Goal: Obtain resource: Download file/media

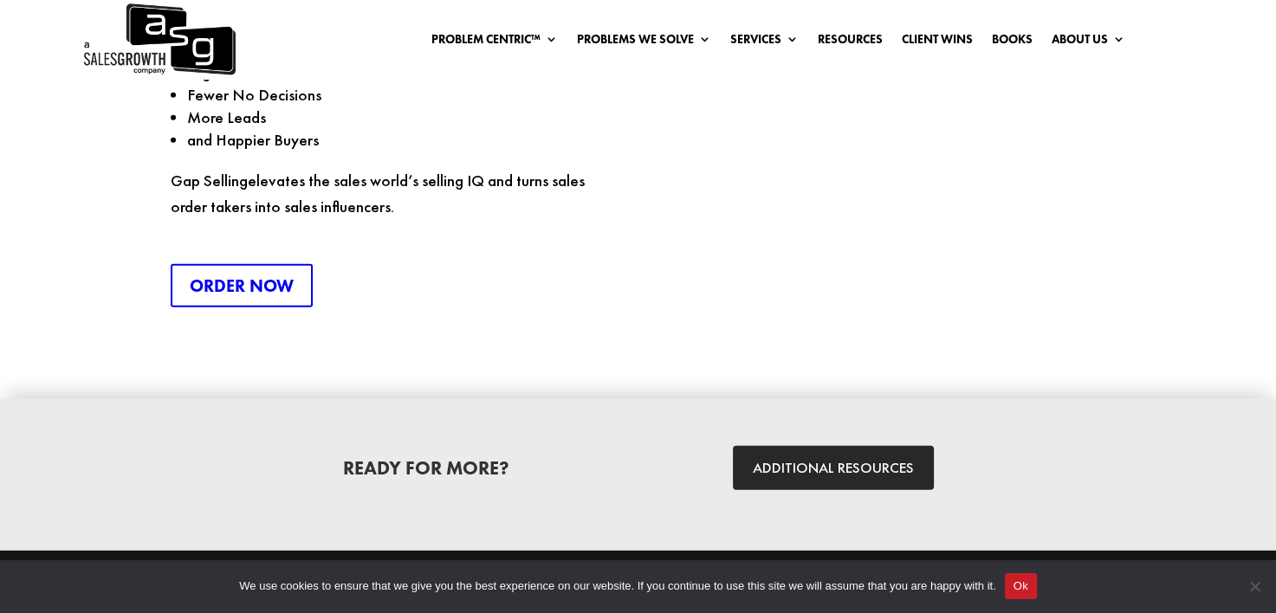
scroll to position [4679, 0]
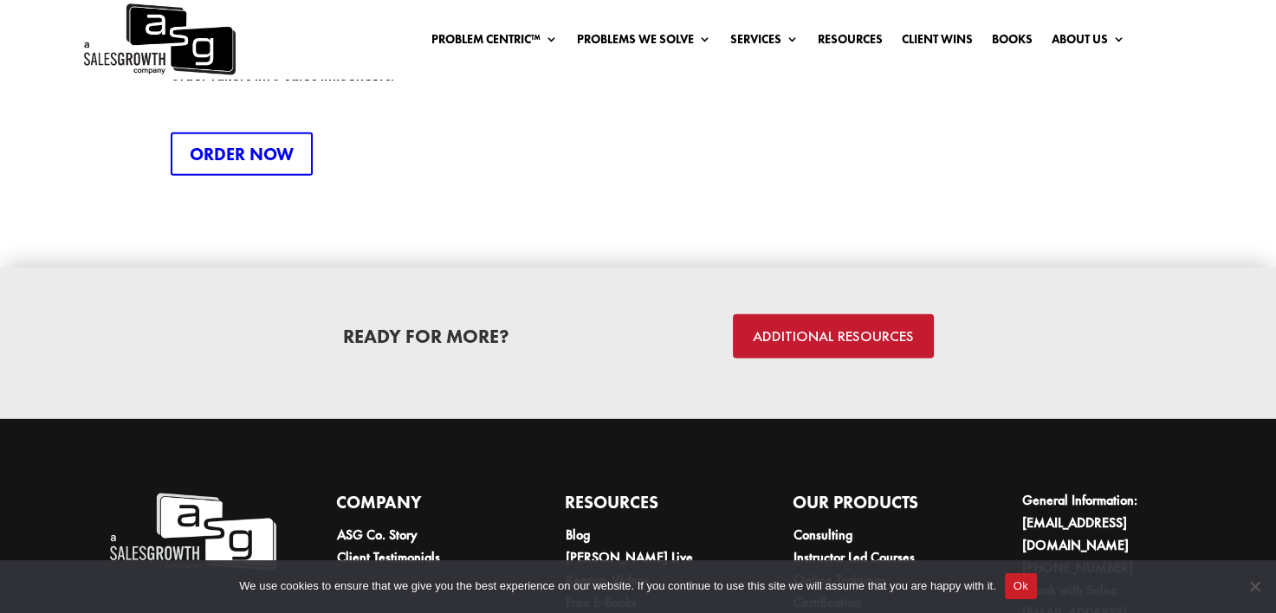
click at [854, 315] on link "ADDITIONAL RESOURCES" at bounding box center [833, 337] width 201 height 44
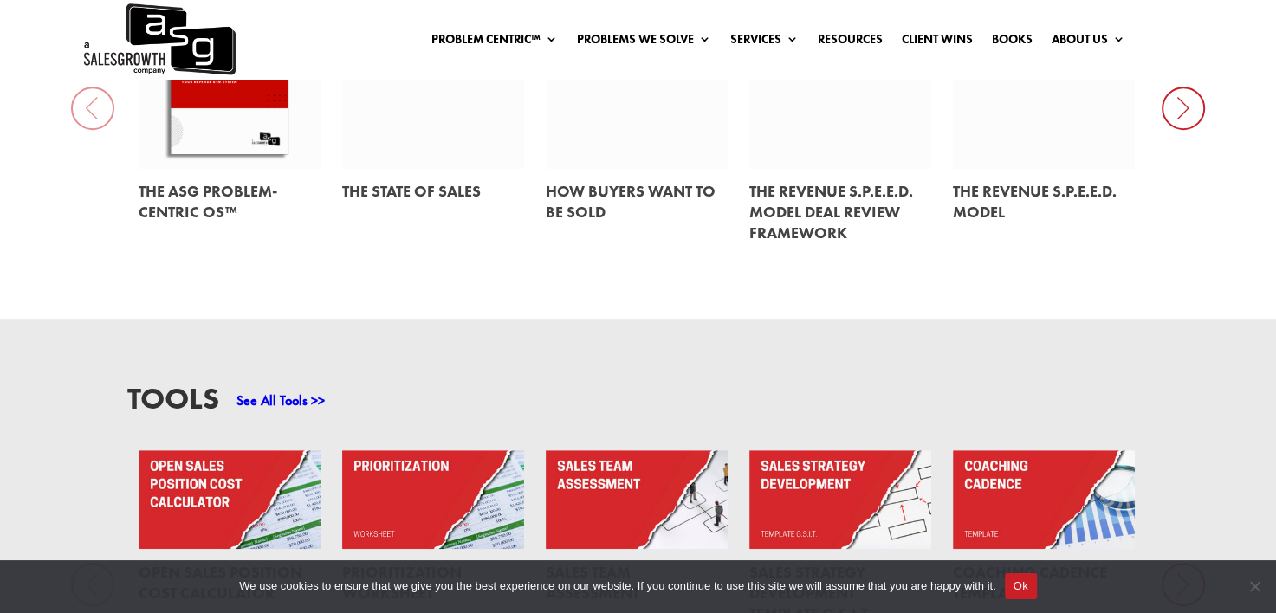
scroll to position [1040, 0]
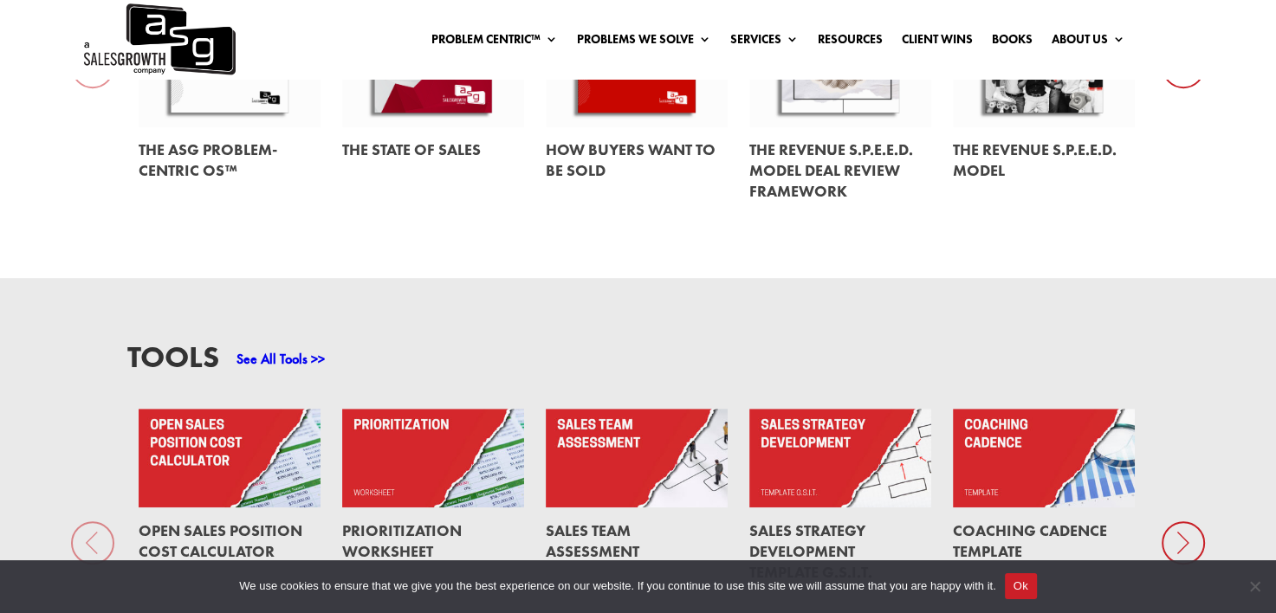
click at [401, 527] on link "Prioritization Worksheet" at bounding box center [402, 541] width 120 height 41
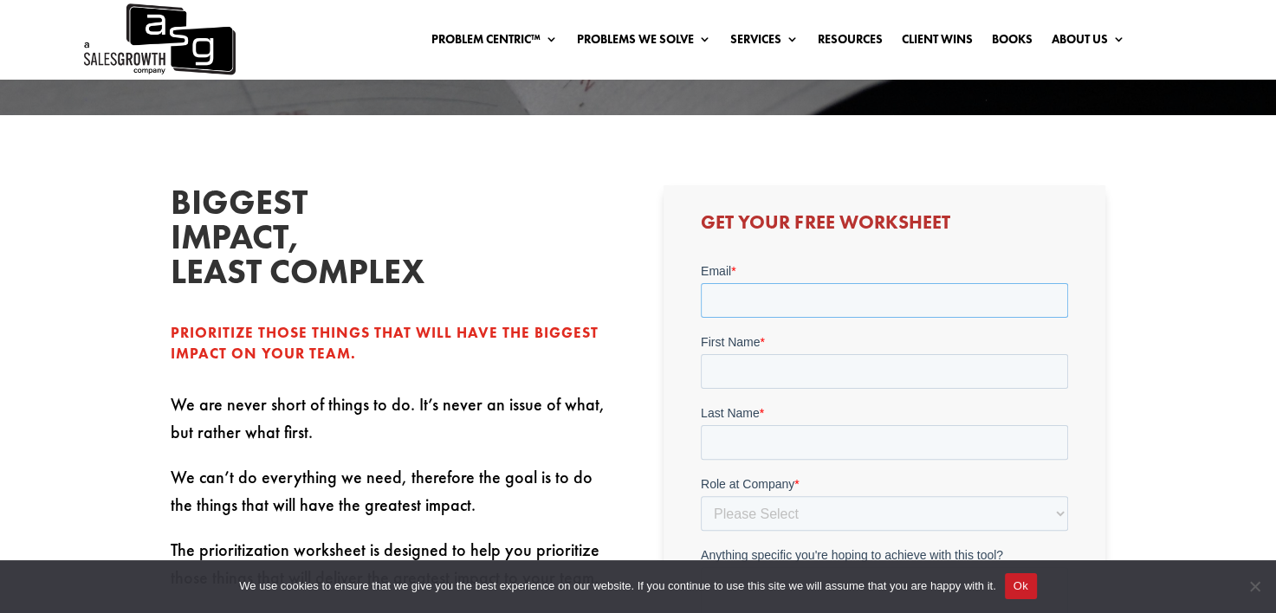
click at [785, 299] on input "Email *" at bounding box center [884, 299] width 367 height 35
type input "ryan.jindra@marconet.com"
click at [779, 367] on input "First Name *" at bounding box center [884, 371] width 367 height 35
type input "Ryan"
click at [769, 445] on input "Last Name *" at bounding box center [884, 442] width 367 height 35
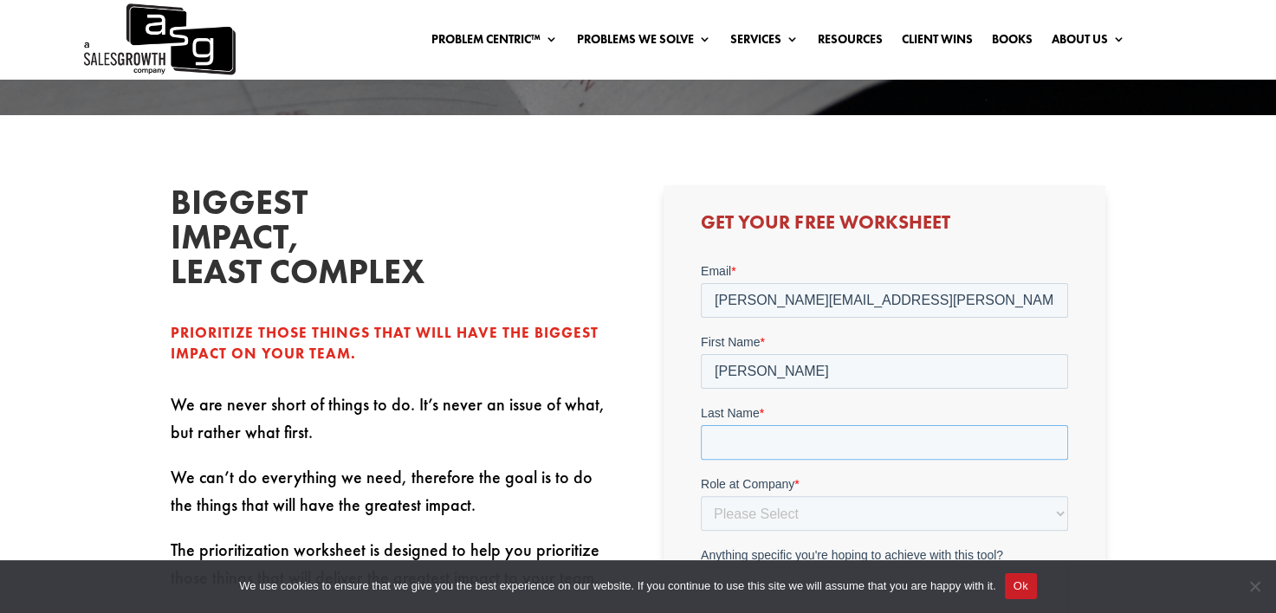
type input "Jindra"
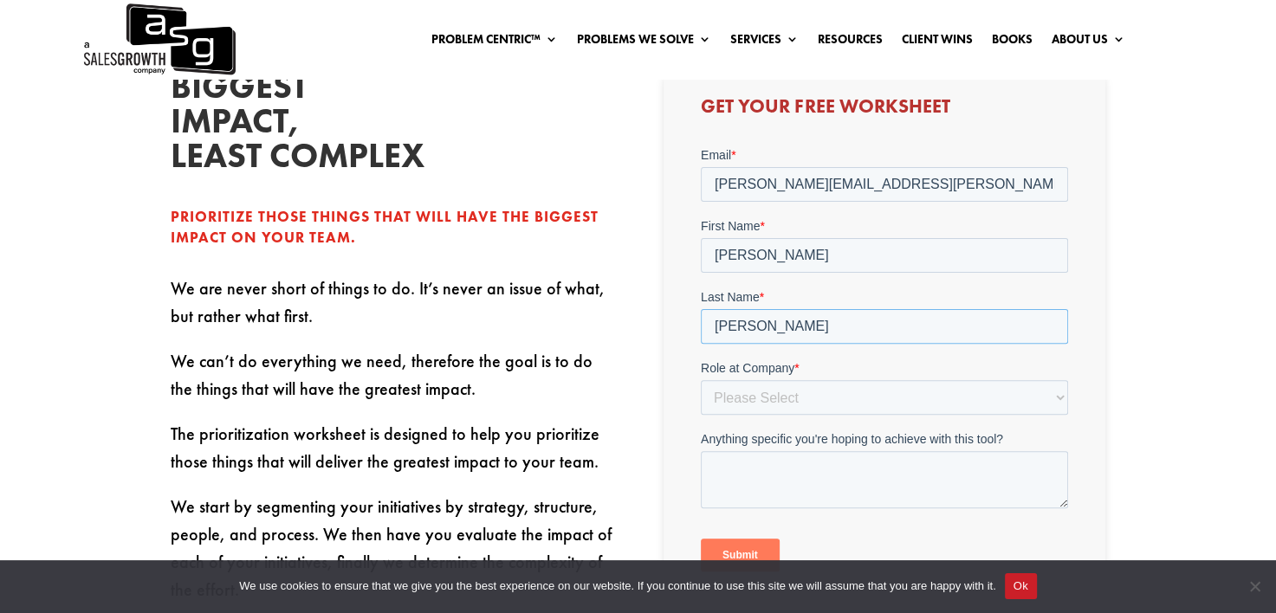
scroll to position [607, 0]
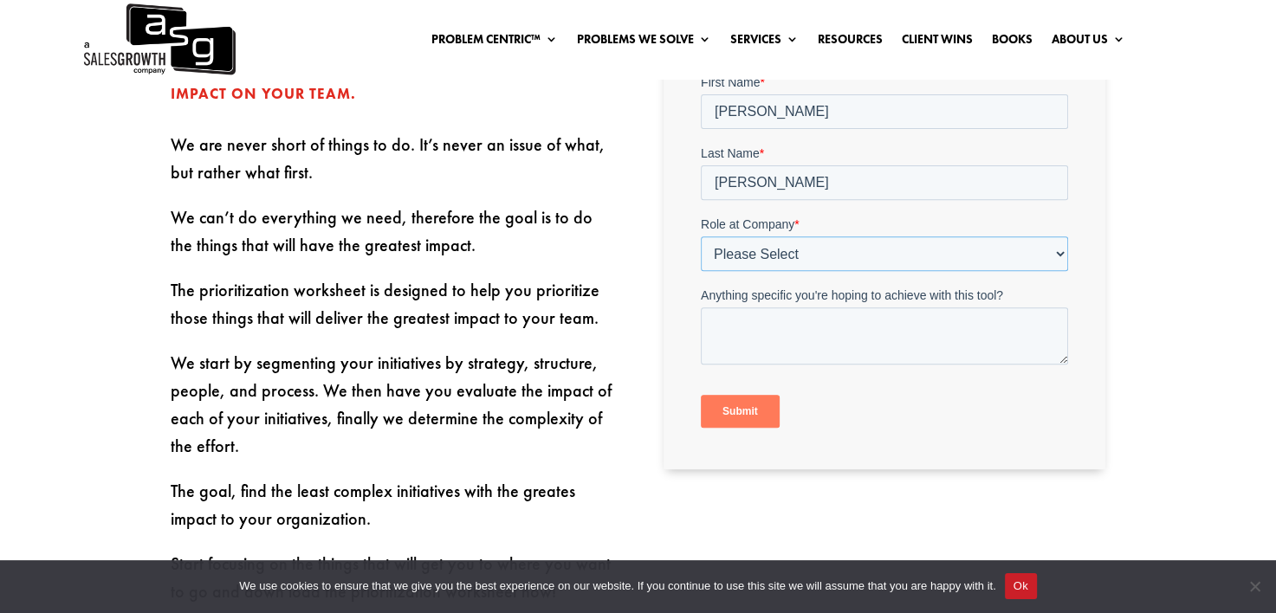
click at [737, 241] on select "Please Select C-Level (CRO, CSO, etc) Senior Leadership (VP of Sales, VP of Ena…" at bounding box center [884, 253] width 367 height 35
select select "Individual Contributor (AE, SDR, CSM, etc)"
click at [701, 236] on select "Please Select C-Level (CRO, CSO, etc) Senior Leadership (VP of Sales, VP of Ena…" at bounding box center [884, 253] width 367 height 35
click at [729, 413] on input "Submit" at bounding box center [740, 410] width 79 height 33
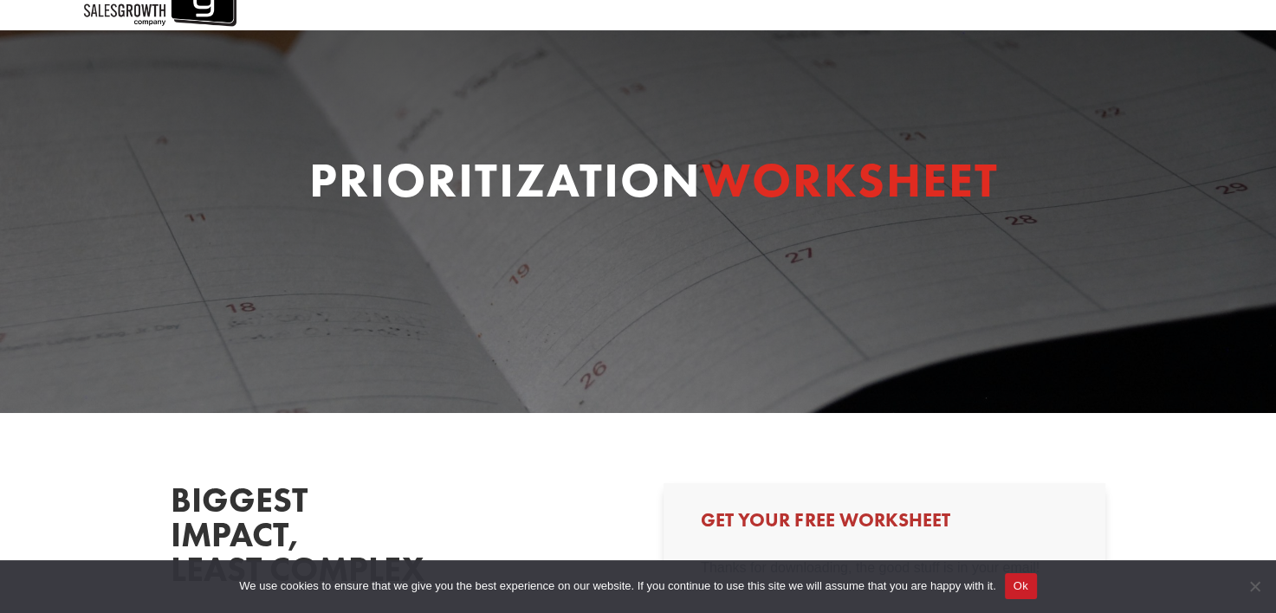
scroll to position [0, 0]
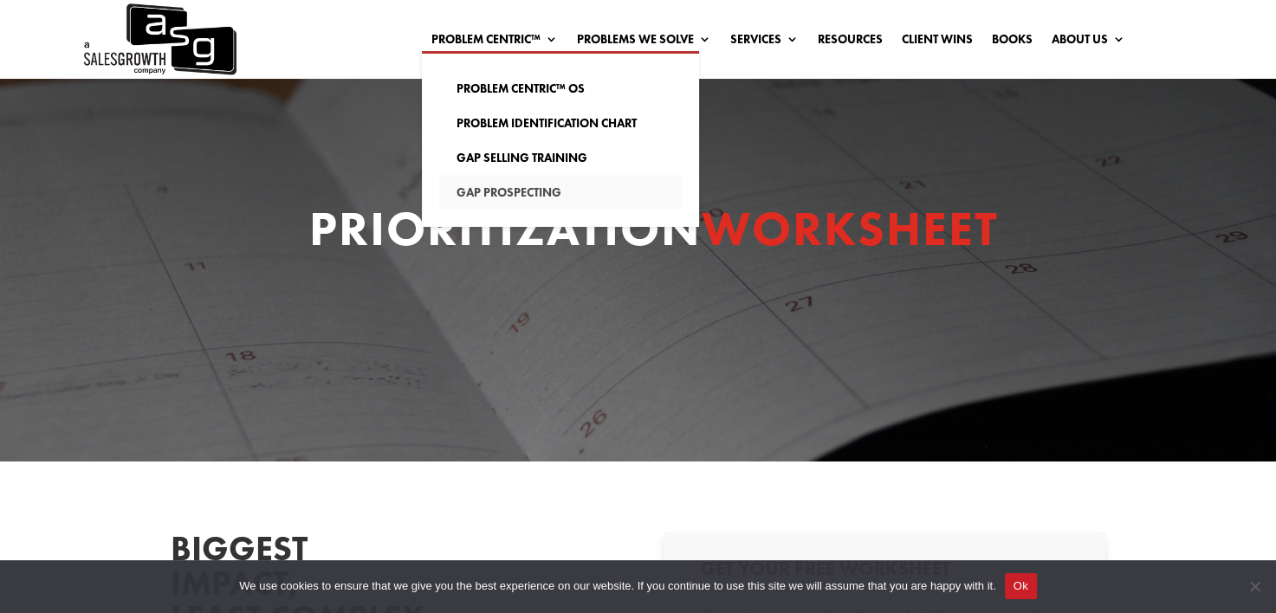
click at [489, 189] on link "Gap Prospecting" at bounding box center [560, 192] width 243 height 35
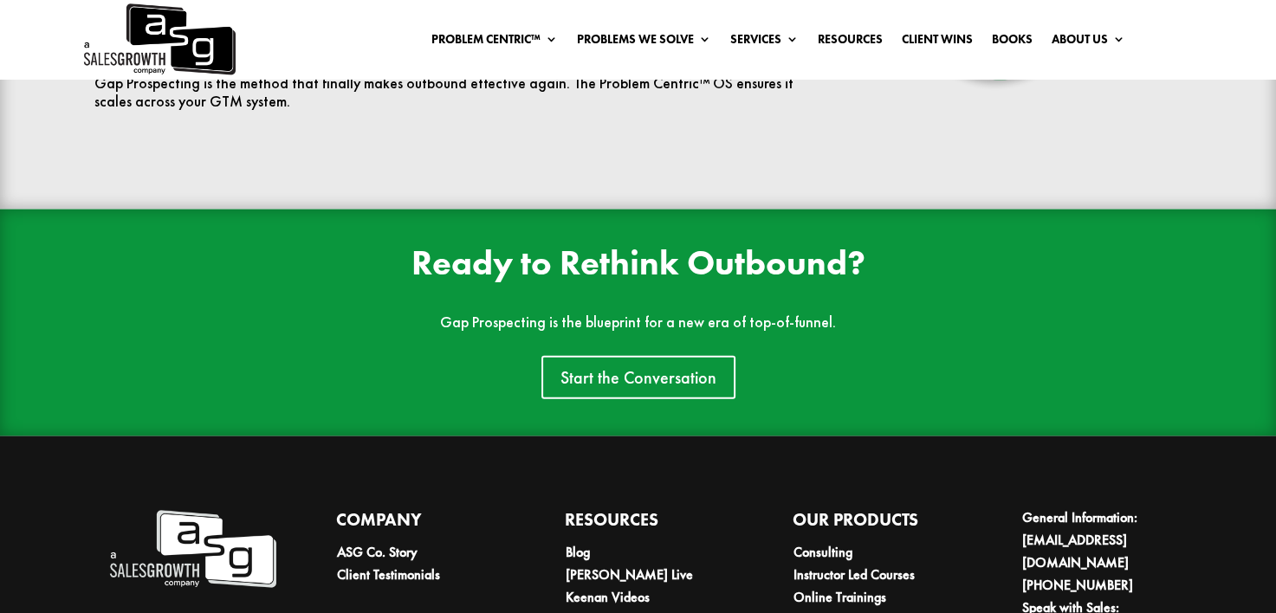
scroll to position [3726, 0]
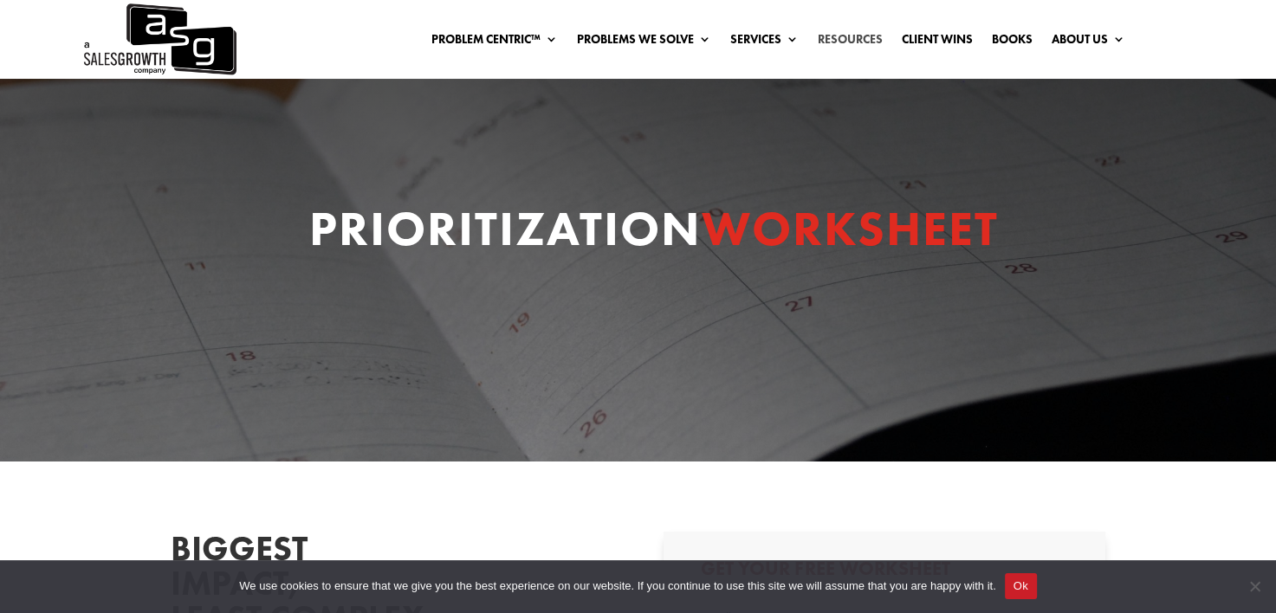
click at [849, 33] on link "Resources" at bounding box center [850, 42] width 65 height 19
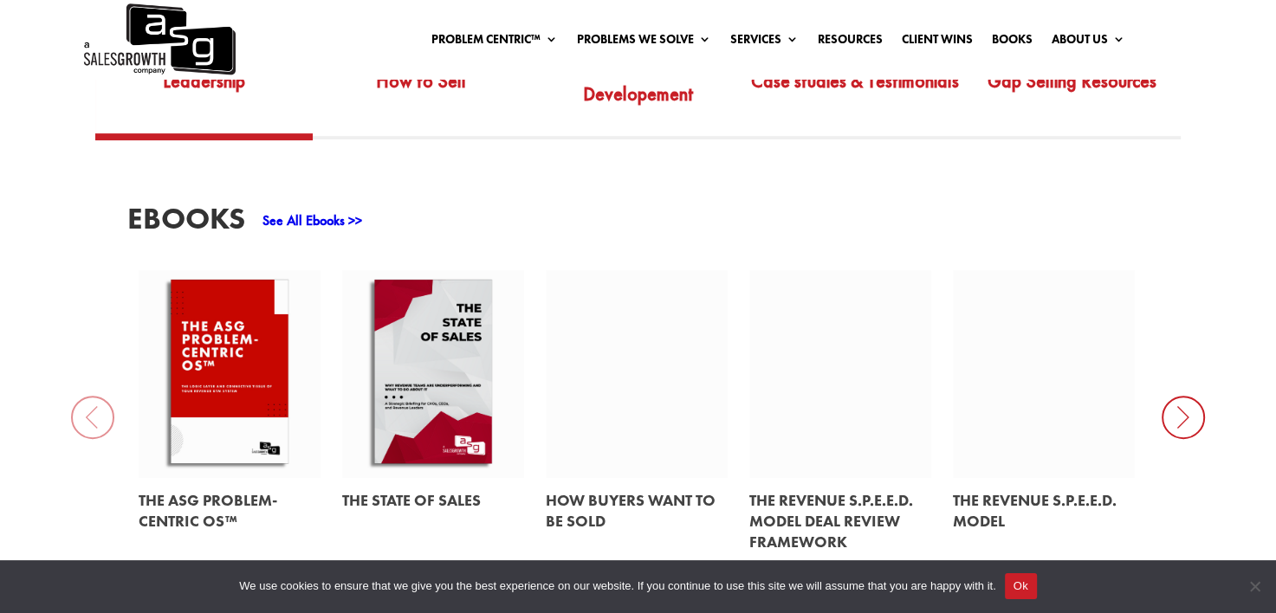
scroll to position [520, 0]
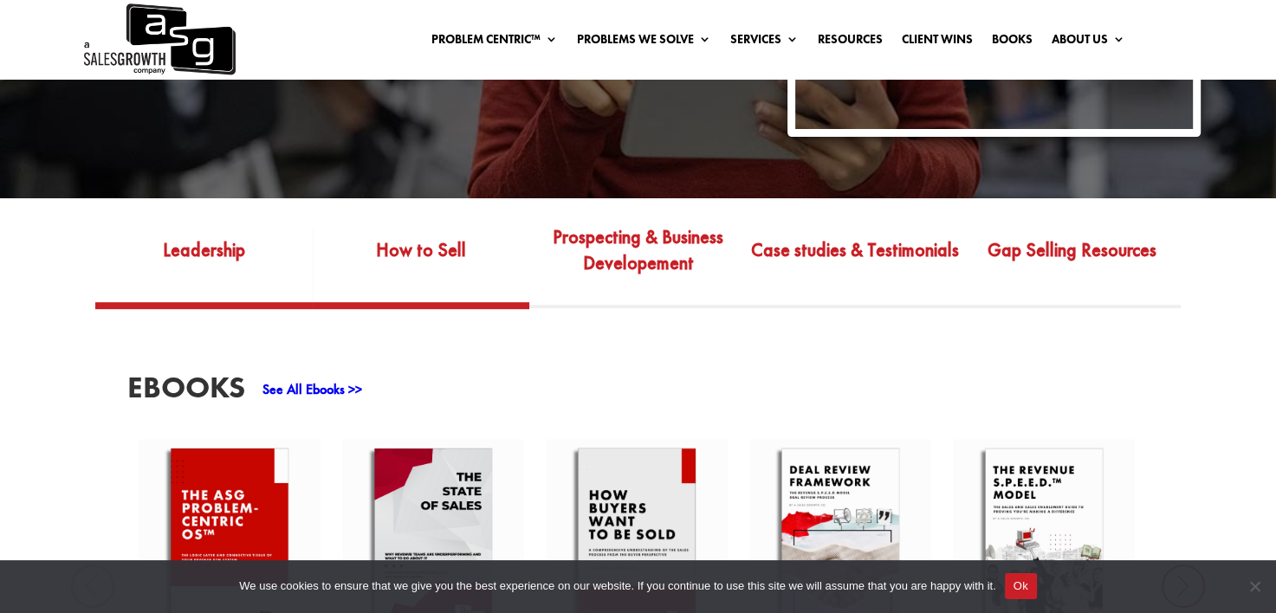
click at [437, 252] on link "How to Sell" at bounding box center [421, 262] width 217 height 81
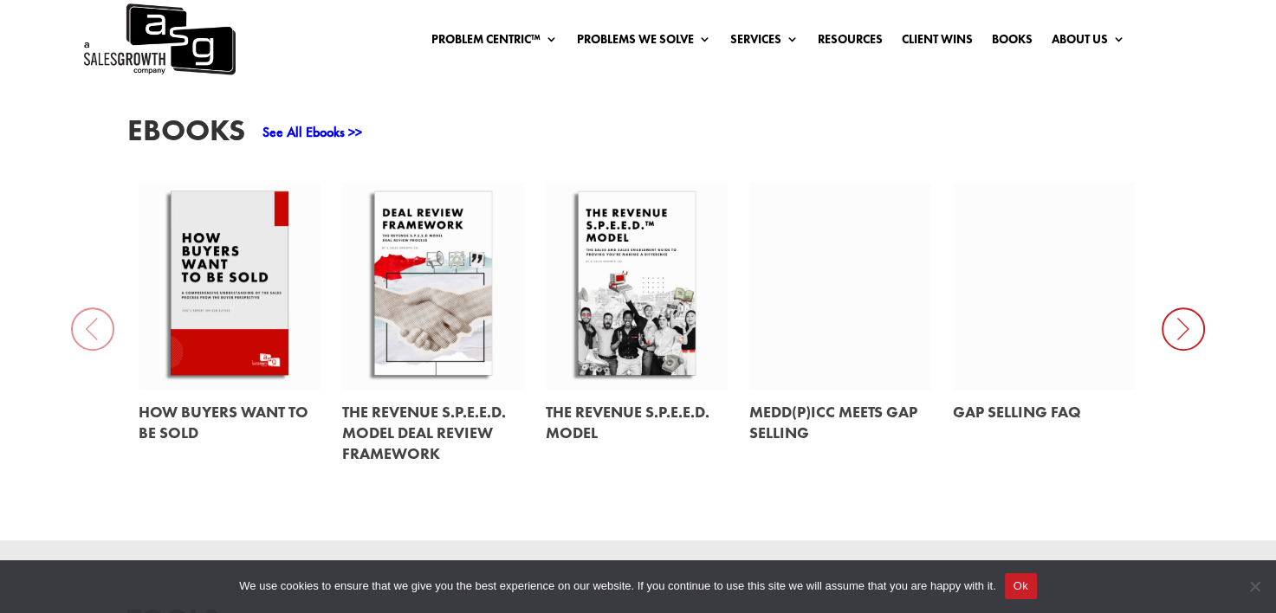
scroll to position [780, 0]
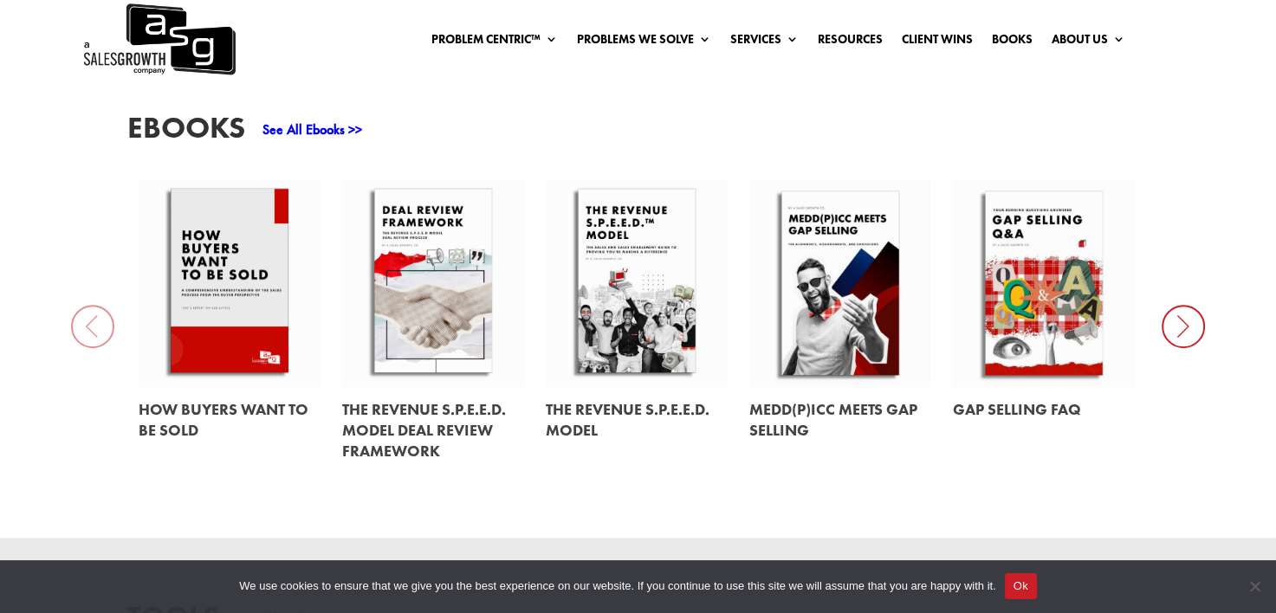
click at [854, 409] on link at bounding box center [841, 420] width 182 height 67
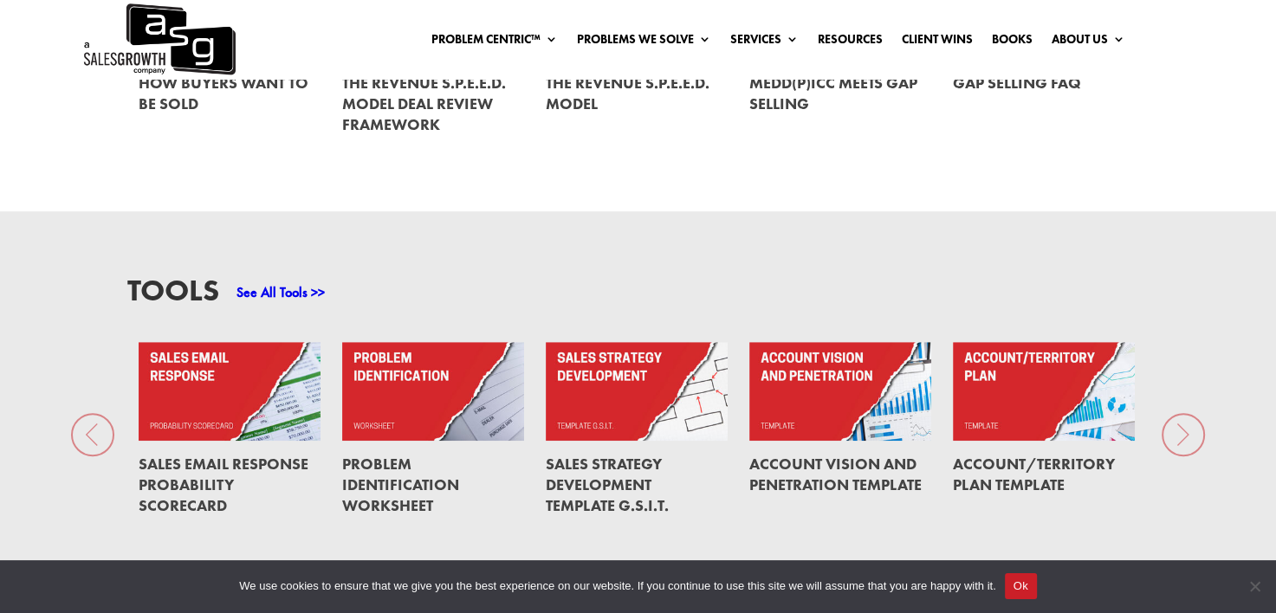
scroll to position [1213, 0]
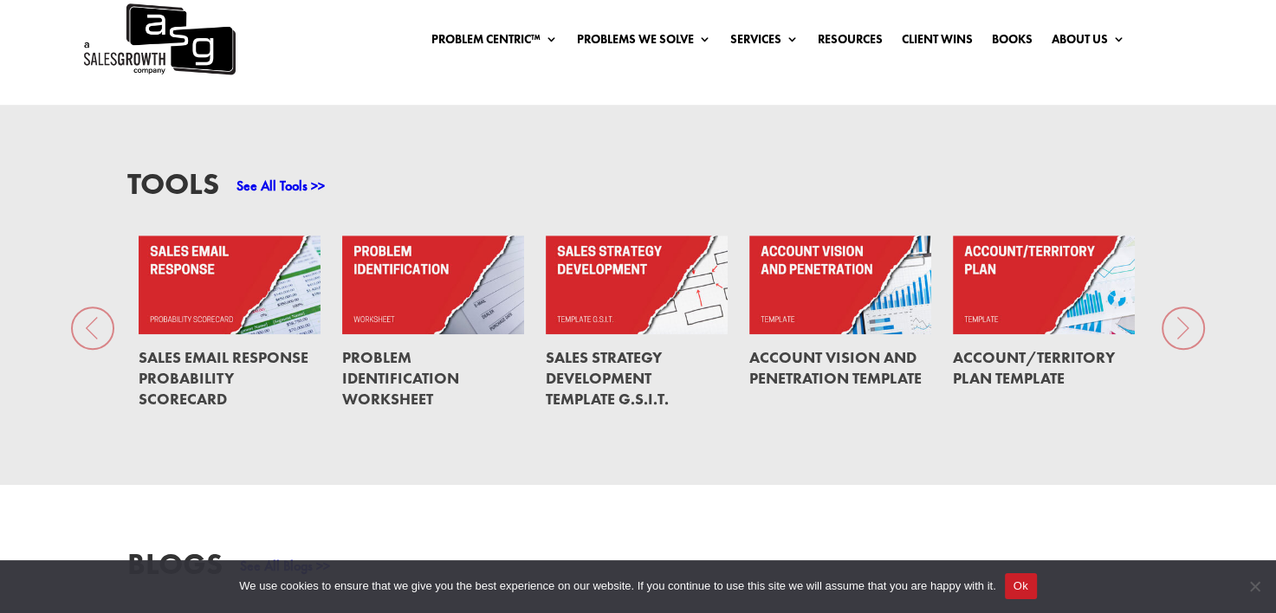
click at [1173, 331] on div "Tools See All Tools >> Sales Email Response Probability Scorecard Problem Ident…" at bounding box center [638, 295] width 1276 height 380
click at [1190, 330] on div "Tools See All Tools >> Sales Email Response Probability Scorecard Problem Ident…" at bounding box center [638, 295] width 1276 height 380
click at [1186, 331] on div "Tools See All Tools >> Sales Email Response Probability Scorecard Problem Ident…" at bounding box center [638, 295] width 1276 height 380
click at [97, 336] on div "Tools See All Tools >> Sales Email Response Probability Scorecard Problem Ident…" at bounding box center [638, 295] width 1276 height 380
click at [263, 185] on link "See All Tools >>" at bounding box center [281, 186] width 88 height 18
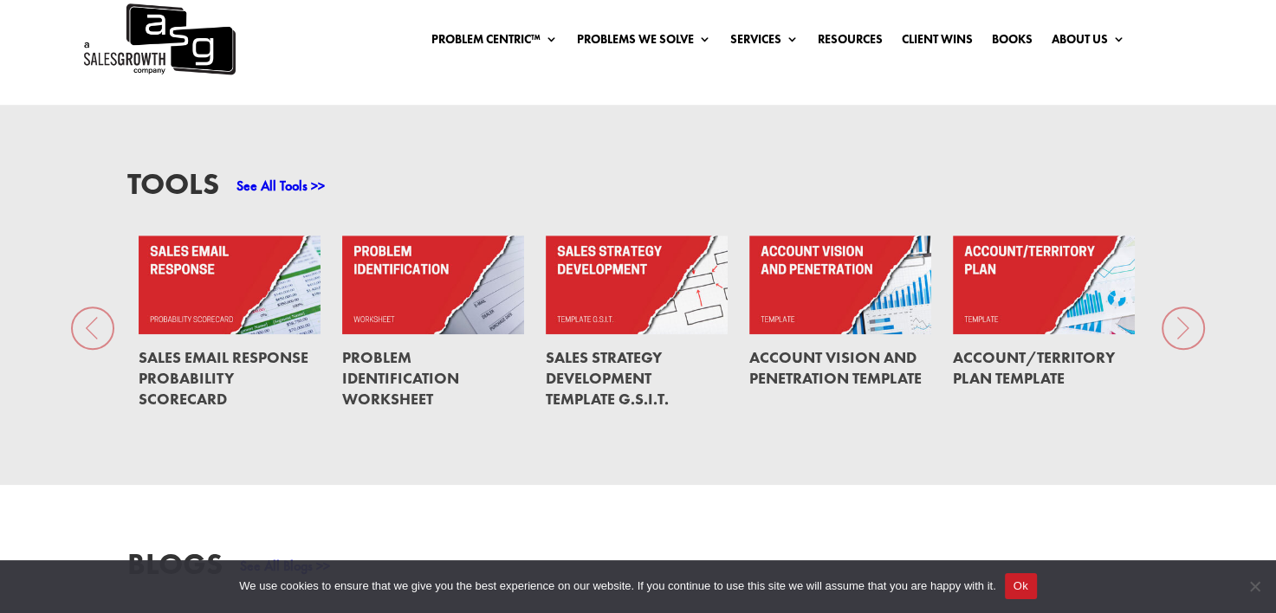
click at [1058, 302] on link at bounding box center [1044, 285] width 182 height 99
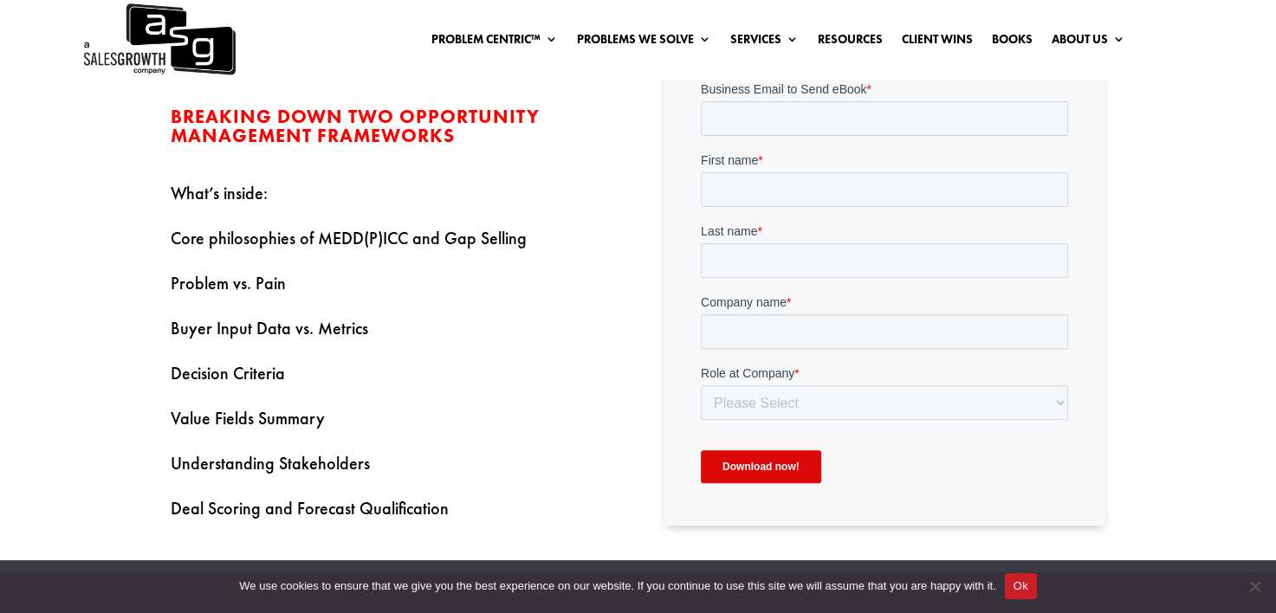
scroll to position [607, 0]
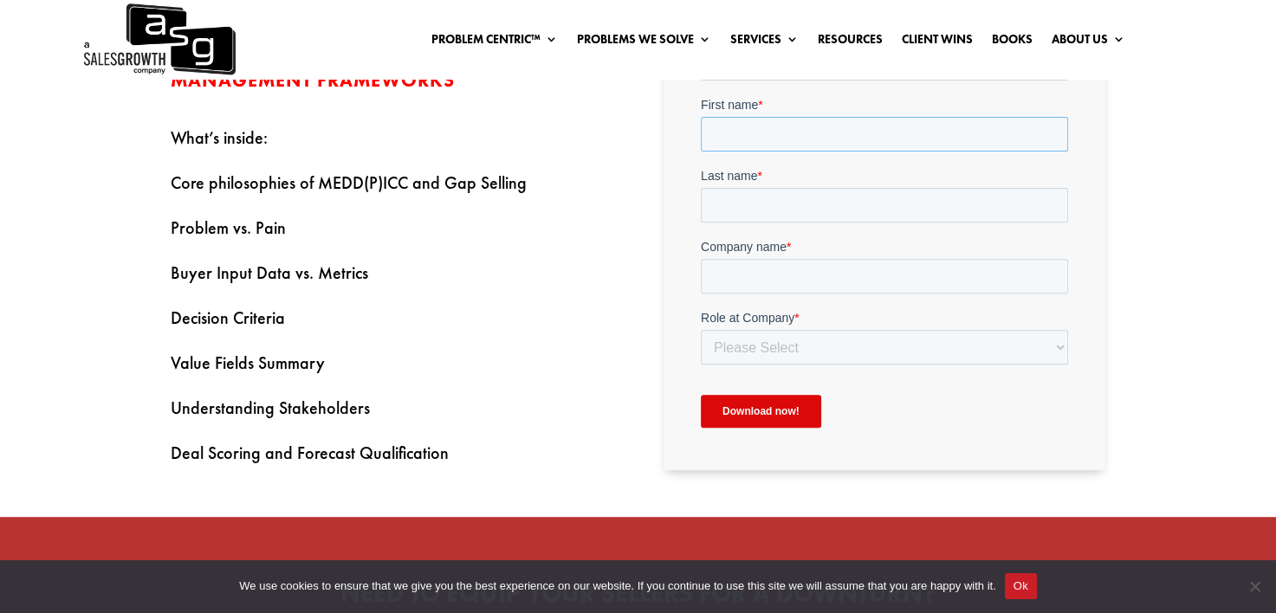
click at [762, 138] on input "First name *" at bounding box center [884, 134] width 367 height 35
type input "Ryan"
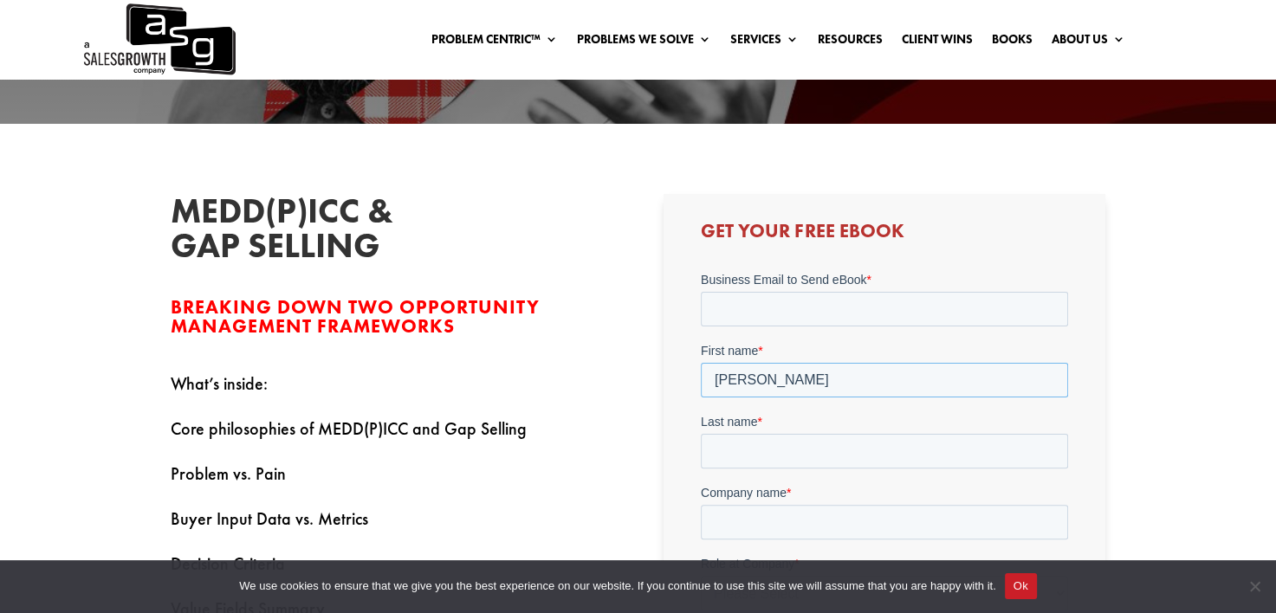
scroll to position [433, 0]
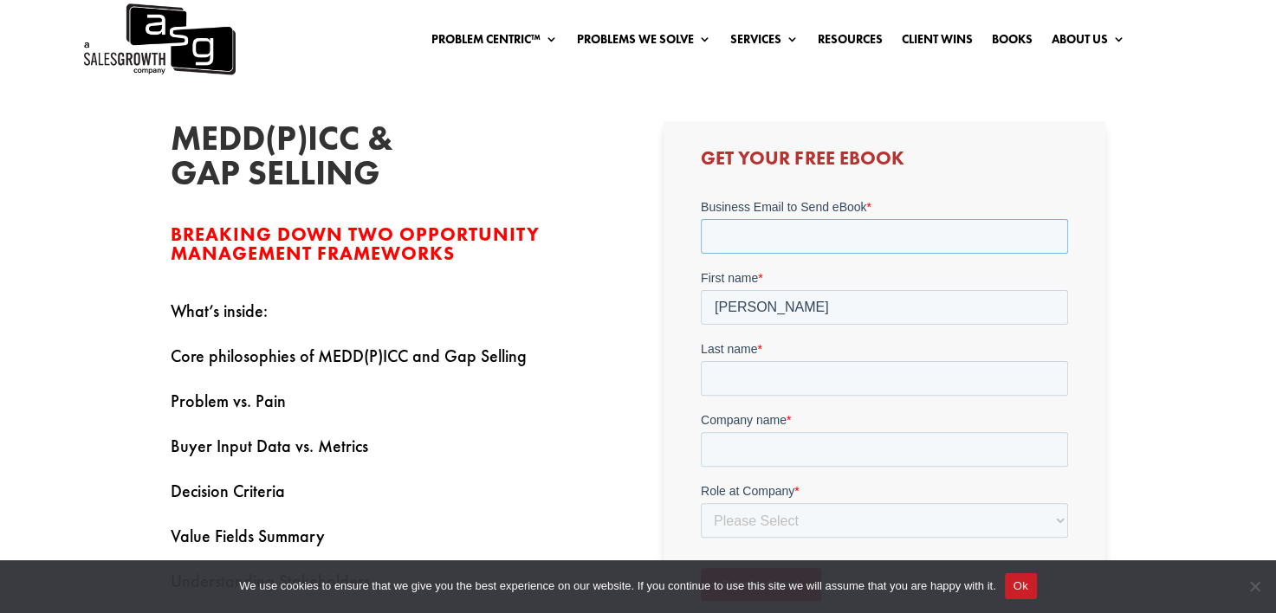
click at [799, 234] on input "Business Email to Send eBook *" at bounding box center [884, 236] width 367 height 35
type input "[PERSON_NAME][EMAIL_ADDRESS][PERSON_NAME][PERSON_NAME][DOMAIN_NAME]"
click at [764, 385] on input "Last name *" at bounding box center [884, 378] width 367 height 35
type input "[PERSON_NAME]"
click at [782, 449] on input "Company name *" at bounding box center [884, 449] width 367 height 35
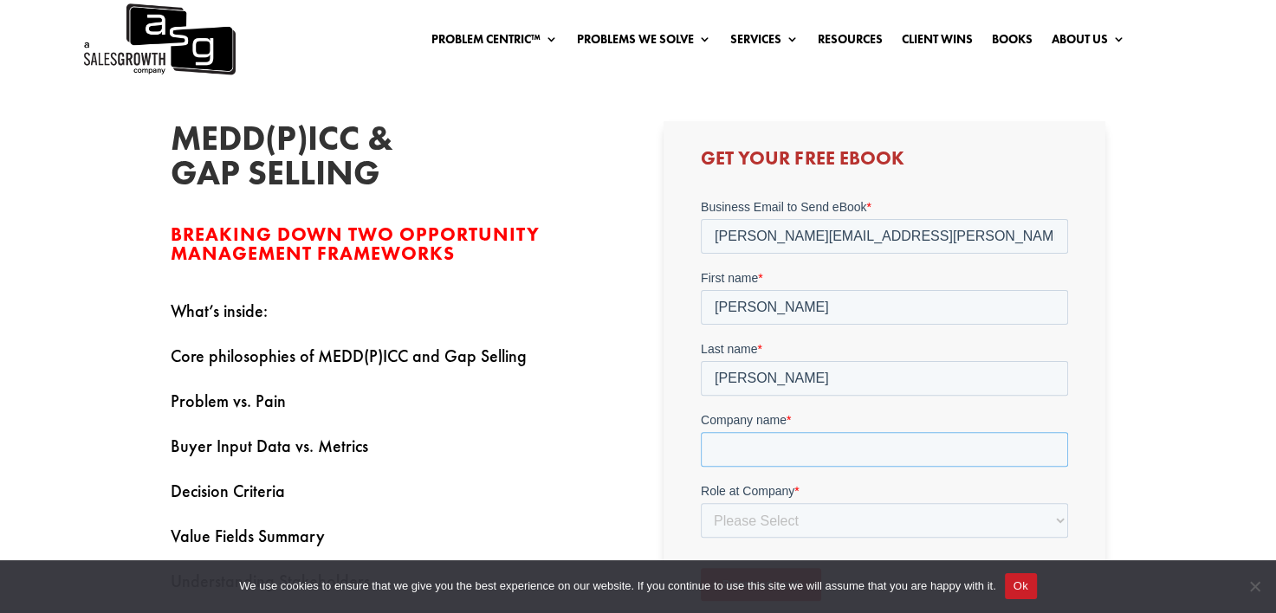
type input "Marco Technologies"
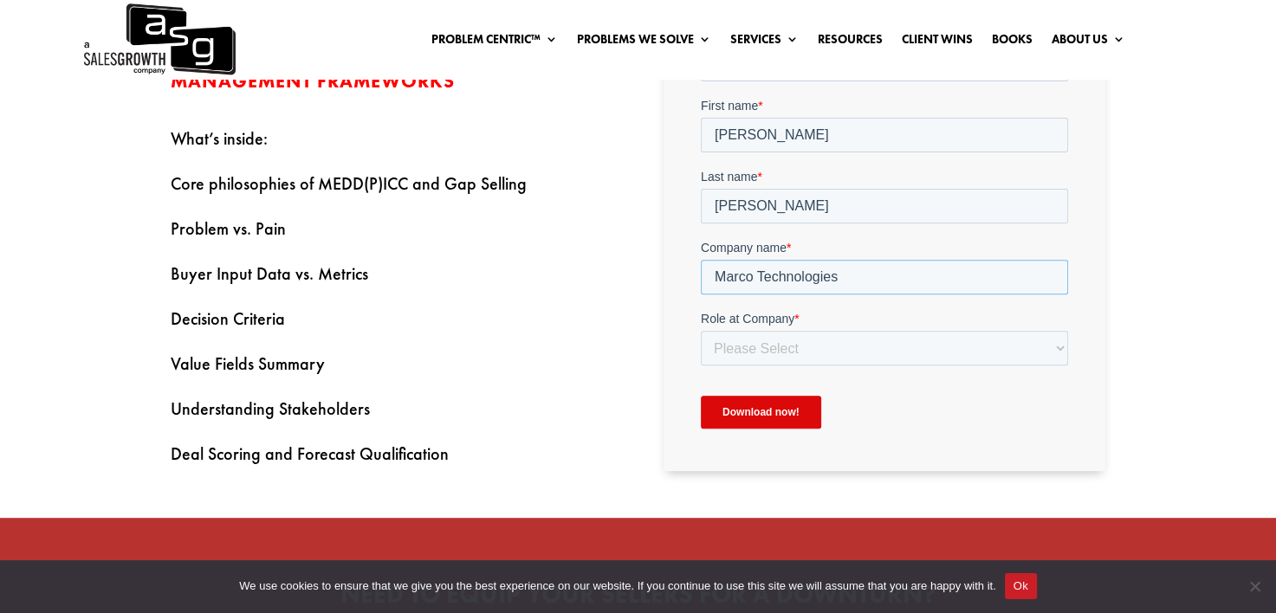
scroll to position [607, 0]
click at [728, 349] on select "Please Select C-Level (CRO, CSO, etc) Senior Leadership (VP of Sales, VP of Ena…" at bounding box center [884, 347] width 367 height 35
select select "Individual Contributor (AE, SDR, CSM, etc)"
click at [701, 330] on select "Please Select C-Level (CRO, CSO, etc) Senior Leadership (VP of Sales, VP of Ena…" at bounding box center [884, 347] width 367 height 35
click at [747, 408] on input "Download now!" at bounding box center [761, 411] width 120 height 33
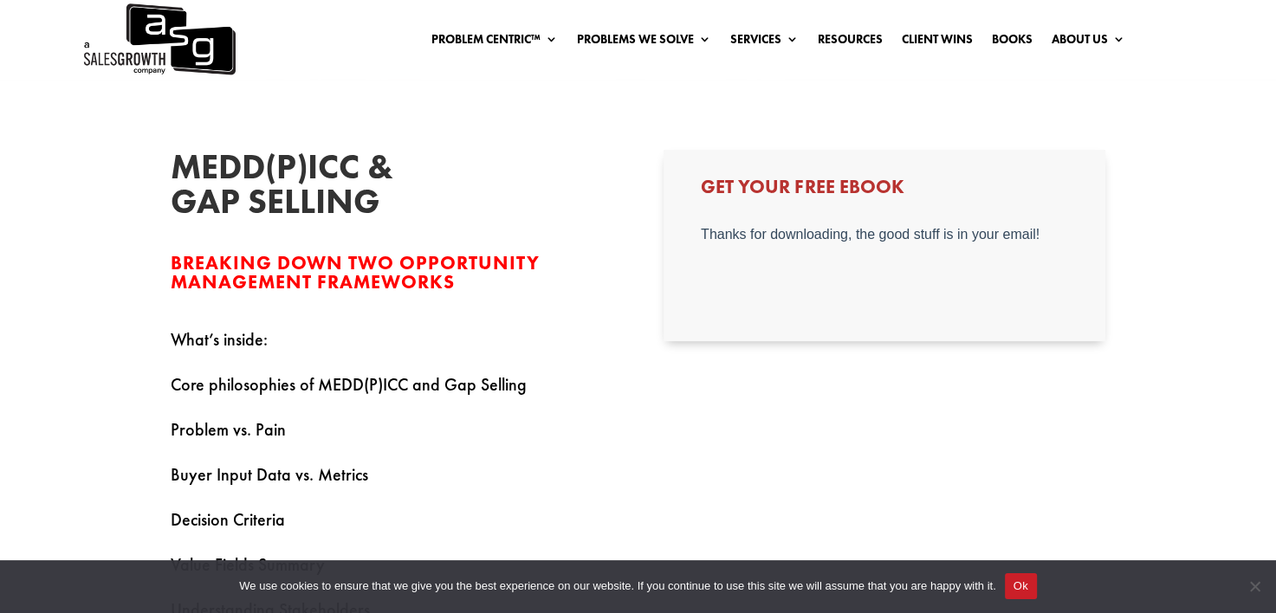
scroll to position [433, 0]
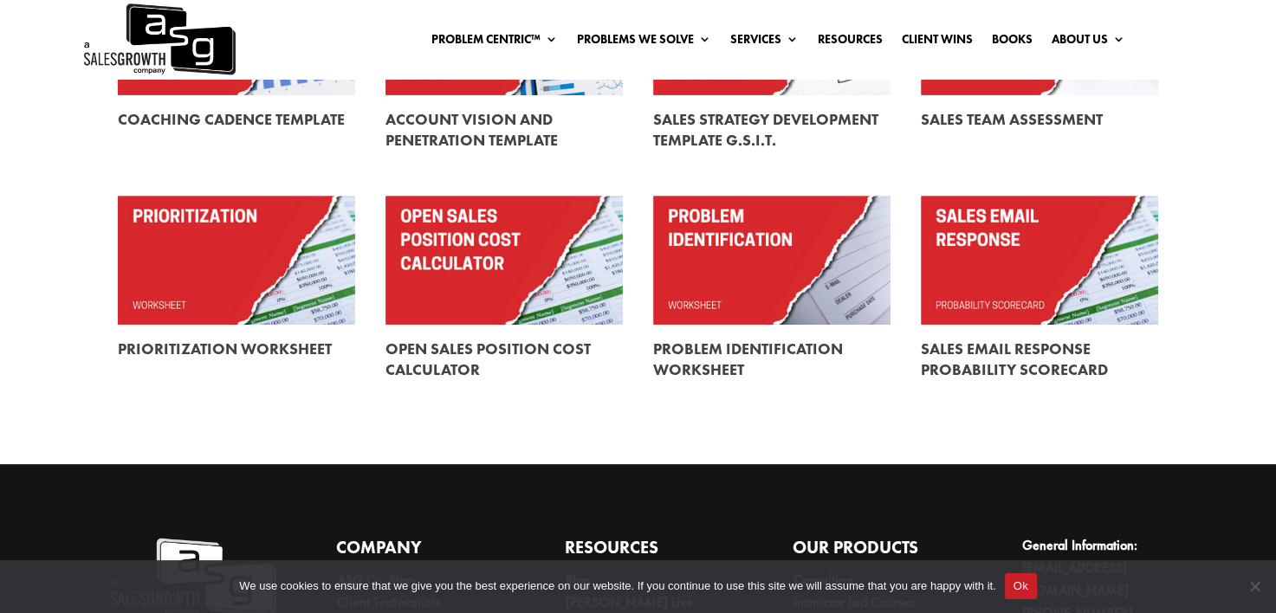
scroll to position [520, 0]
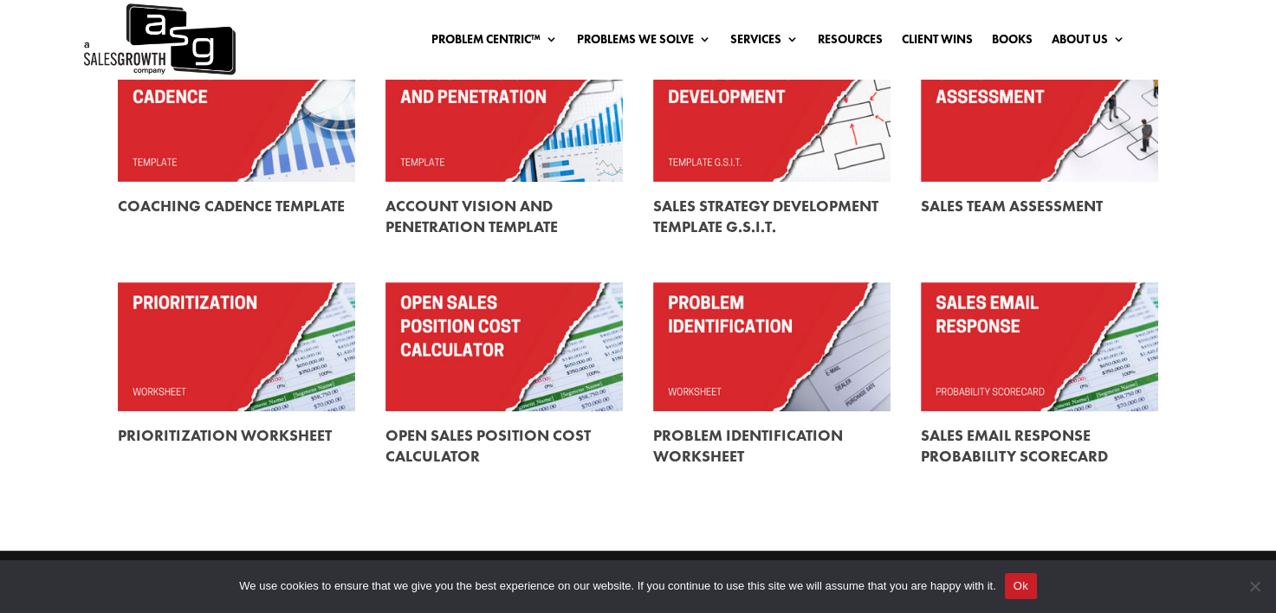
click at [503, 224] on link at bounding box center [504, 216] width 237 height 69
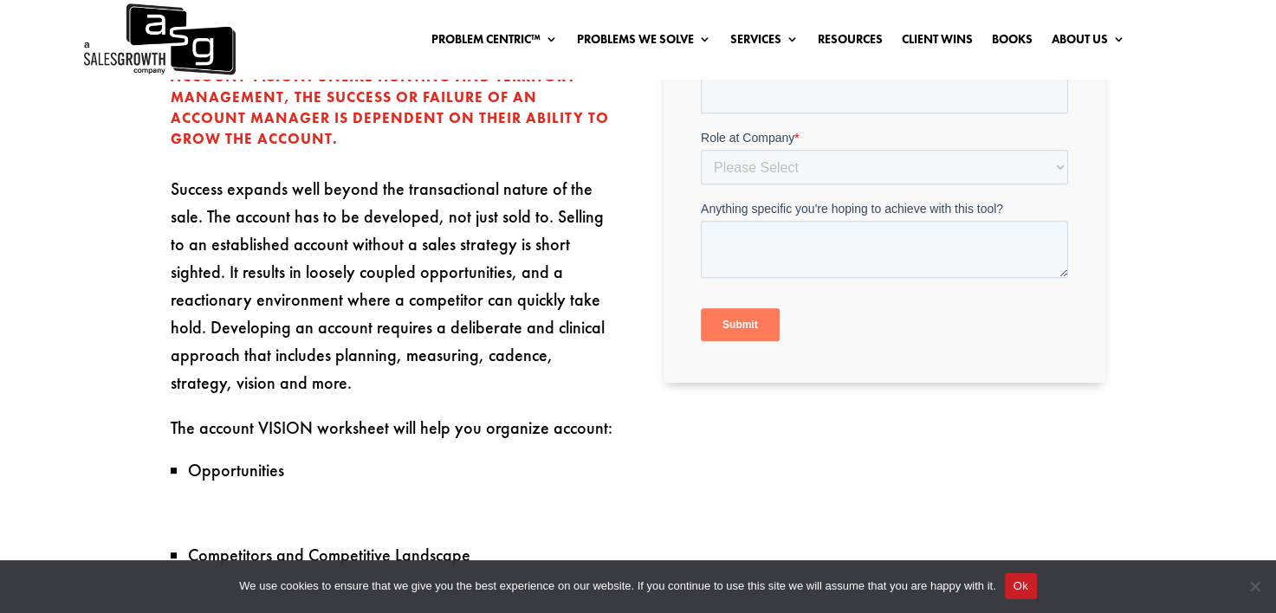
scroll to position [433, 0]
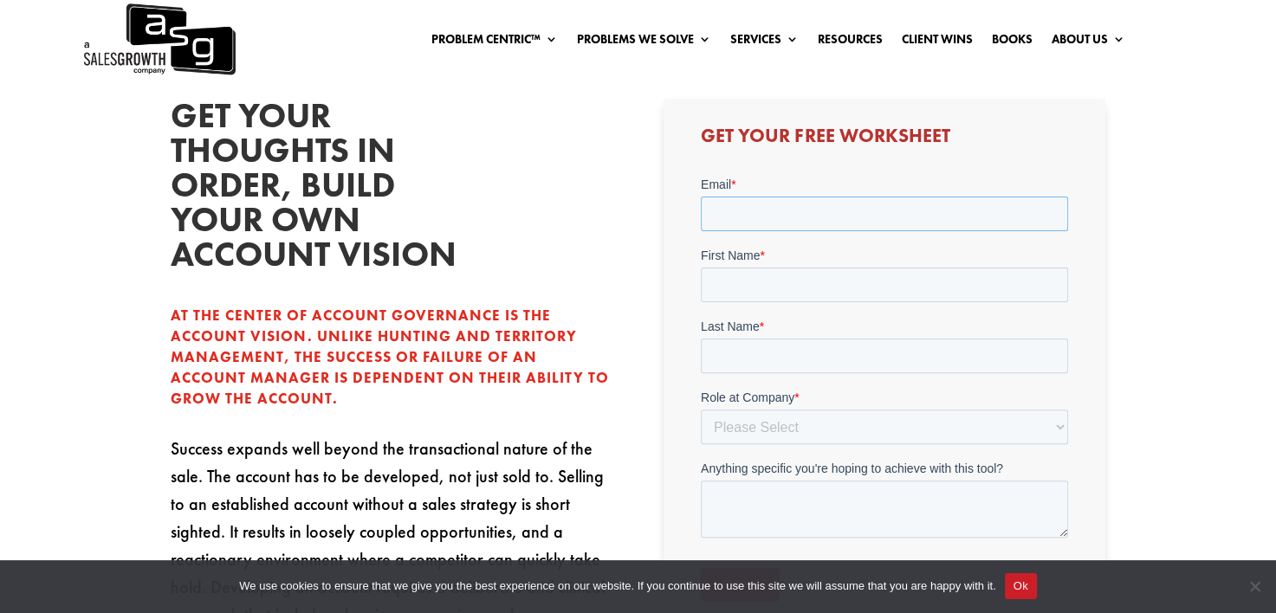
click at [752, 215] on input "Email *" at bounding box center [884, 213] width 367 height 35
type input "[PERSON_NAME][EMAIL_ADDRESS][PERSON_NAME][PERSON_NAME][DOMAIN_NAME]"
click at [783, 276] on input "First Name *" at bounding box center [884, 284] width 367 height 35
type input "[PERSON_NAME]"
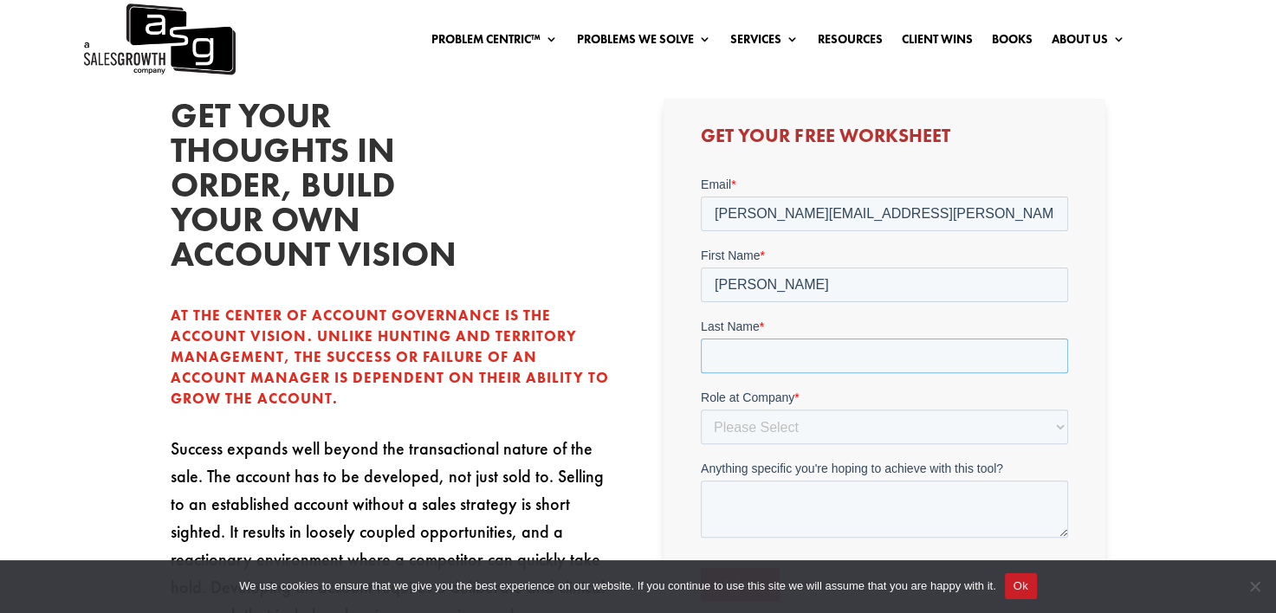
click at [765, 347] on input "Last Name *" at bounding box center [884, 355] width 367 height 35
type input "[PERSON_NAME]"
click at [765, 419] on select "Please Select C-Level (CRO, CSO, etc) Senior Leadership (VP of Sales, VP of Ena…" at bounding box center [884, 426] width 367 height 35
select select "Individual Contributor (AE, SDR, CSM, etc)"
click at [701, 409] on select "Please Select C-Level (CRO, CSO, etc) Senior Leadership (VP of Sales, VP of Ena…" at bounding box center [884, 426] width 367 height 35
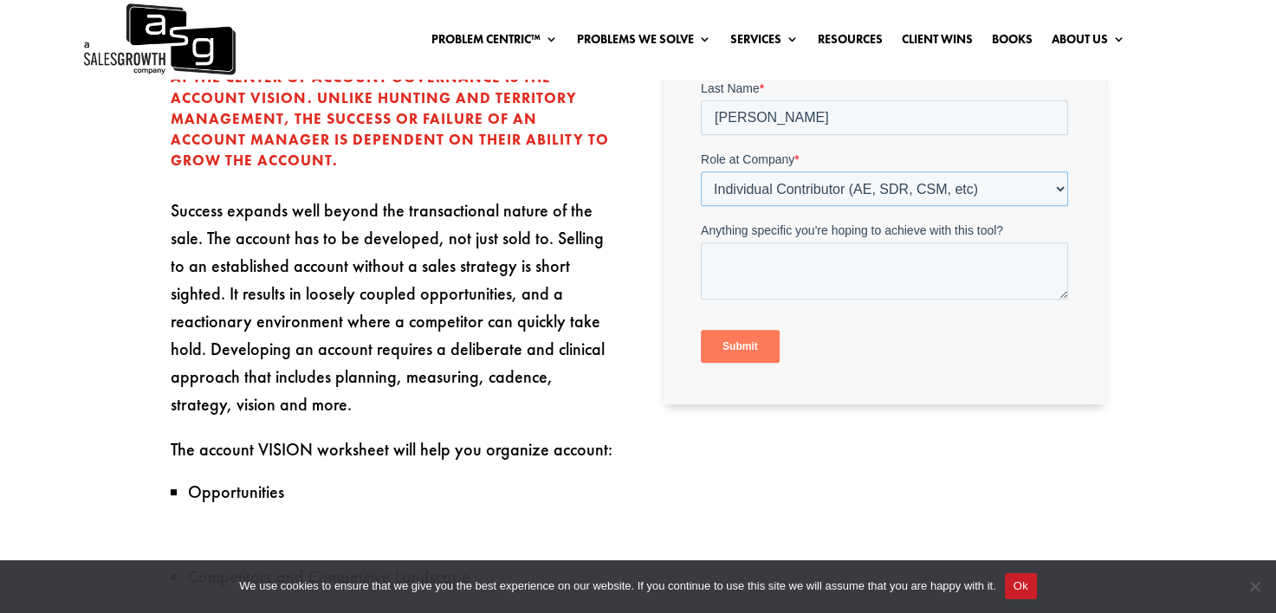
scroll to position [693, 0]
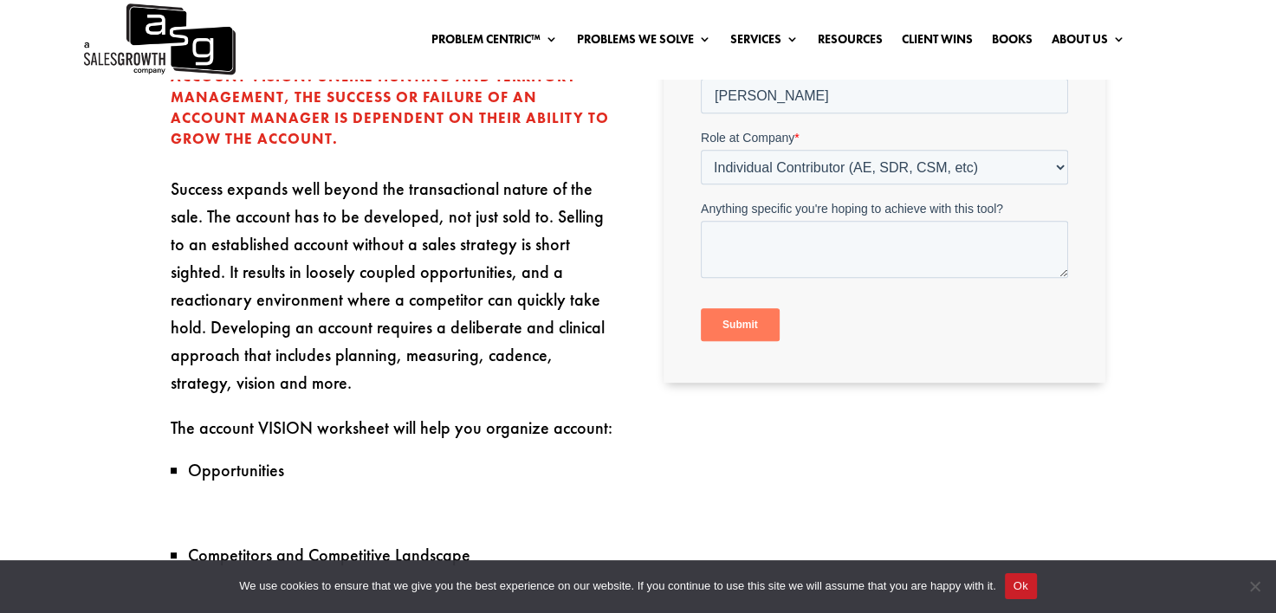
click at [750, 317] on input "Submit" at bounding box center [740, 324] width 79 height 33
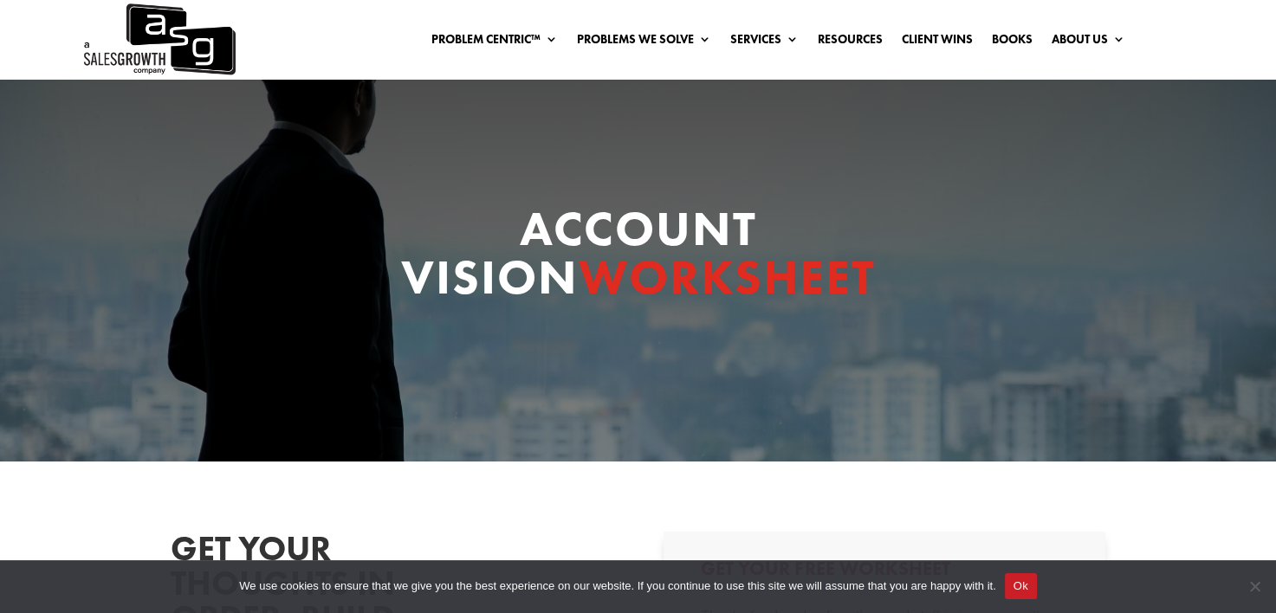
scroll to position [260, 0]
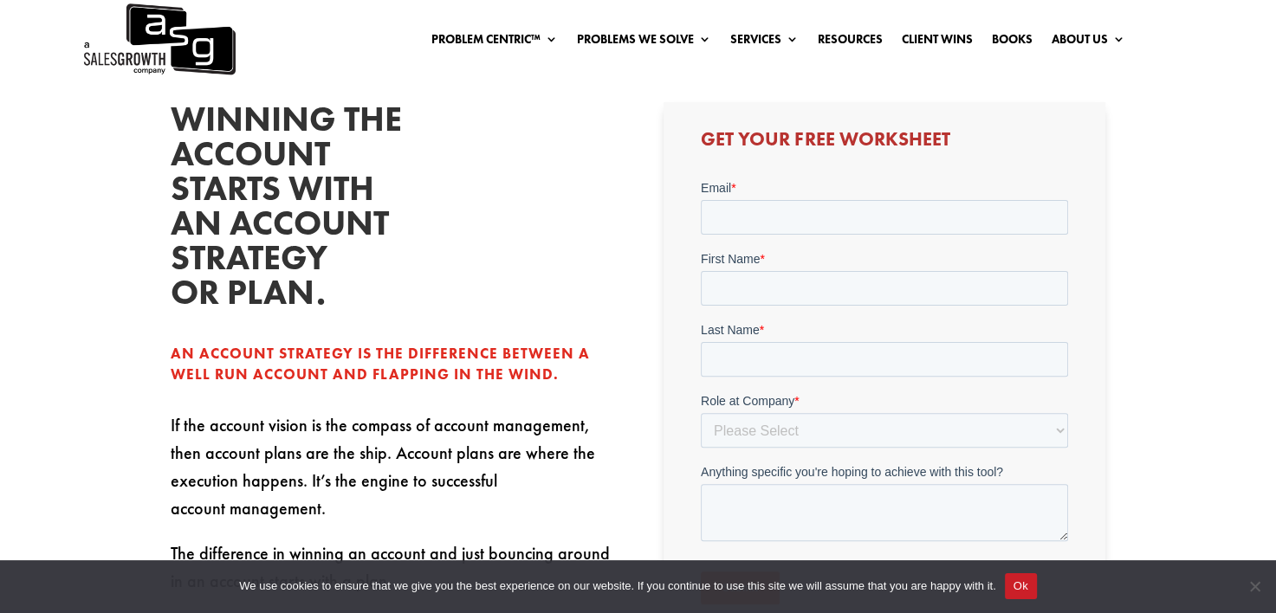
scroll to position [433, 0]
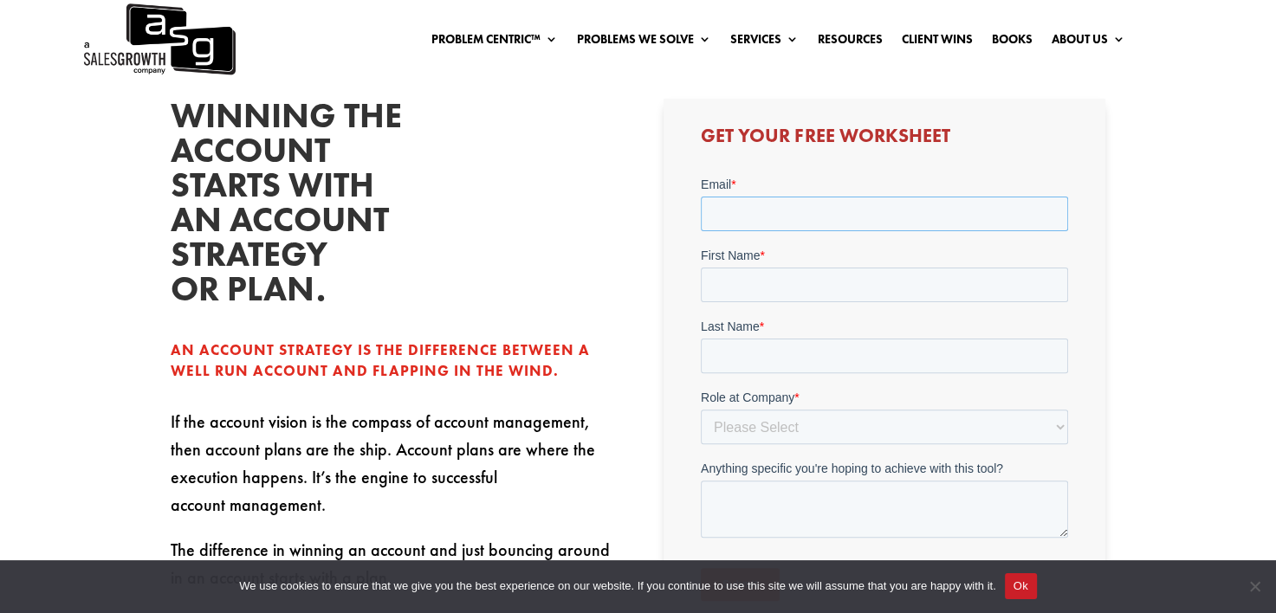
click at [825, 215] on input "Email *" at bounding box center [884, 213] width 367 height 35
type input "[PERSON_NAME][EMAIL_ADDRESS][PERSON_NAME][PERSON_NAME][DOMAIN_NAME]"
click at [812, 277] on input "First Name *" at bounding box center [884, 284] width 367 height 35
type input "[PERSON_NAME]"
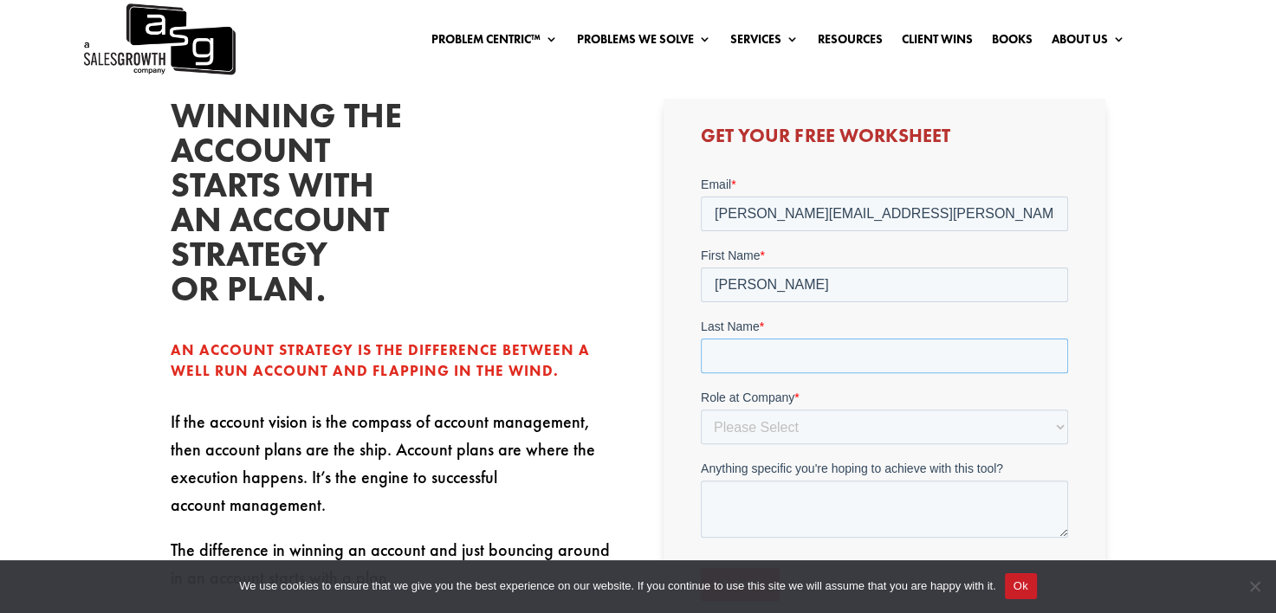
click at [771, 348] on input "Last Name *" at bounding box center [884, 355] width 367 height 35
type input "[PERSON_NAME]"
click at [769, 421] on select "Please Select C-Level (CRO, CSO, etc) Senior Leadership (VP of Sales, VP of Ena…" at bounding box center [884, 426] width 367 height 35
select select "Individual Contributor (AE, SDR, CSM, etc)"
click at [701, 409] on select "Please Select C-Level (CRO, CSO, etc) Senior Leadership (VP of Sales, VP of Ena…" at bounding box center [884, 426] width 367 height 35
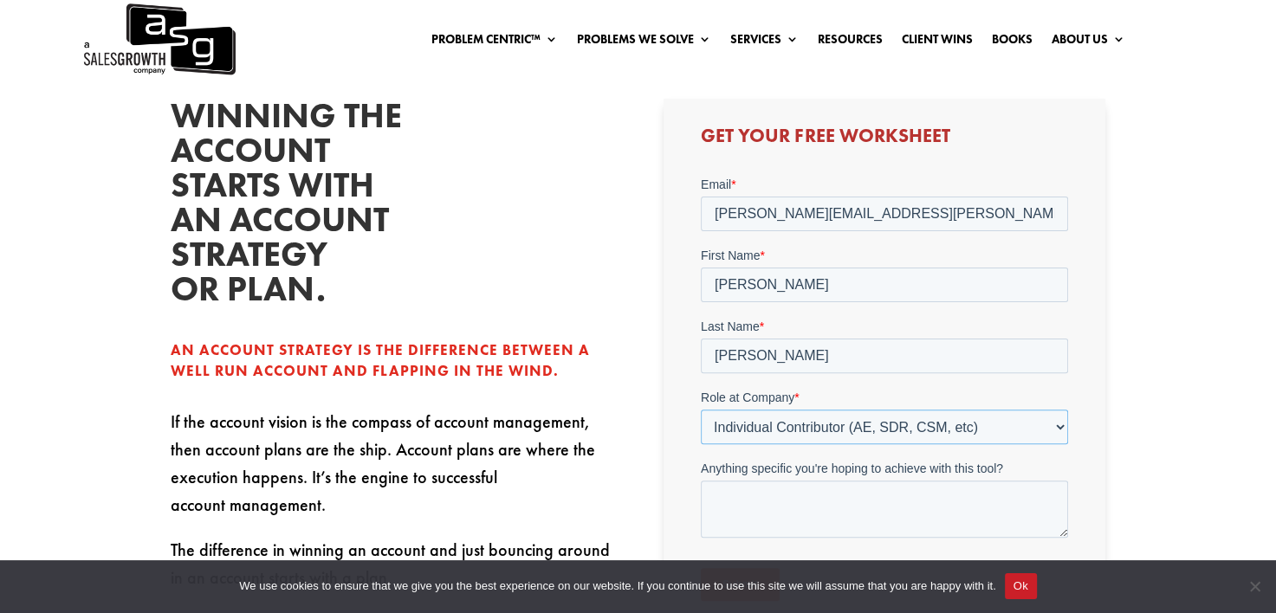
scroll to position [520, 0]
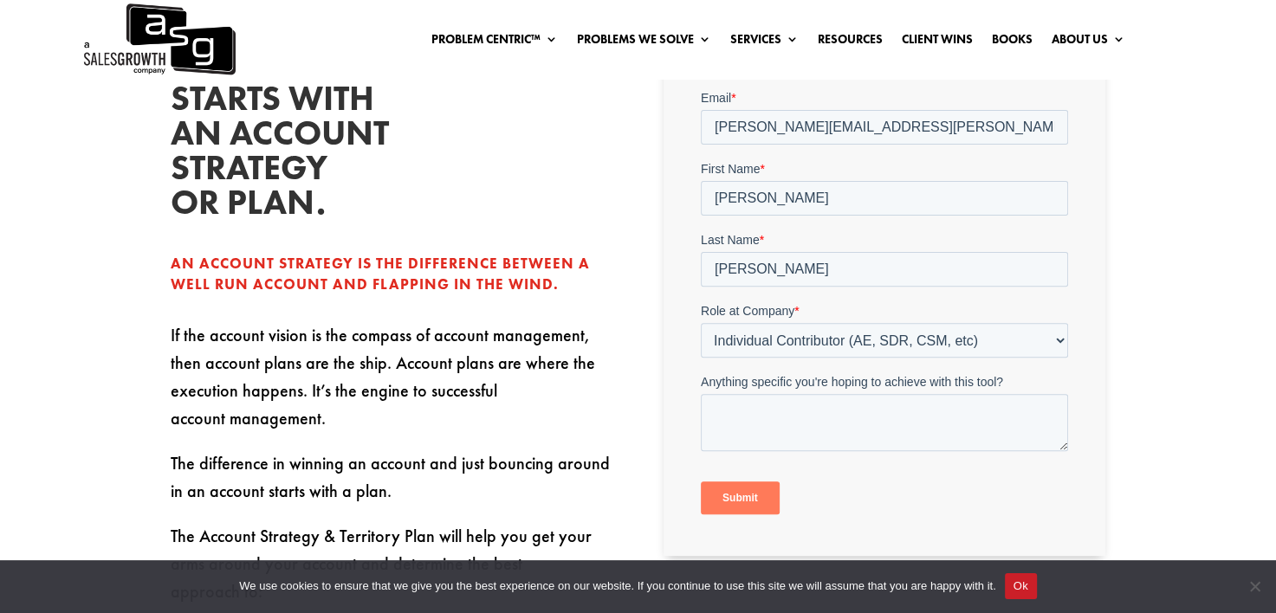
click at [754, 493] on input "Submit" at bounding box center [740, 497] width 79 height 33
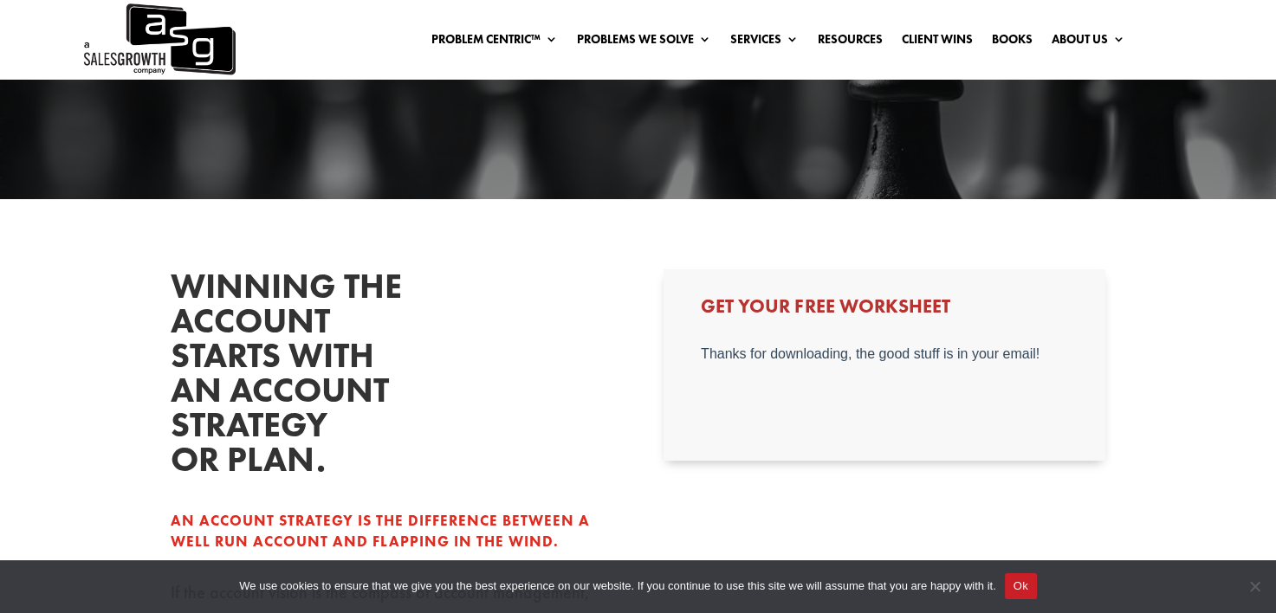
scroll to position [260, 0]
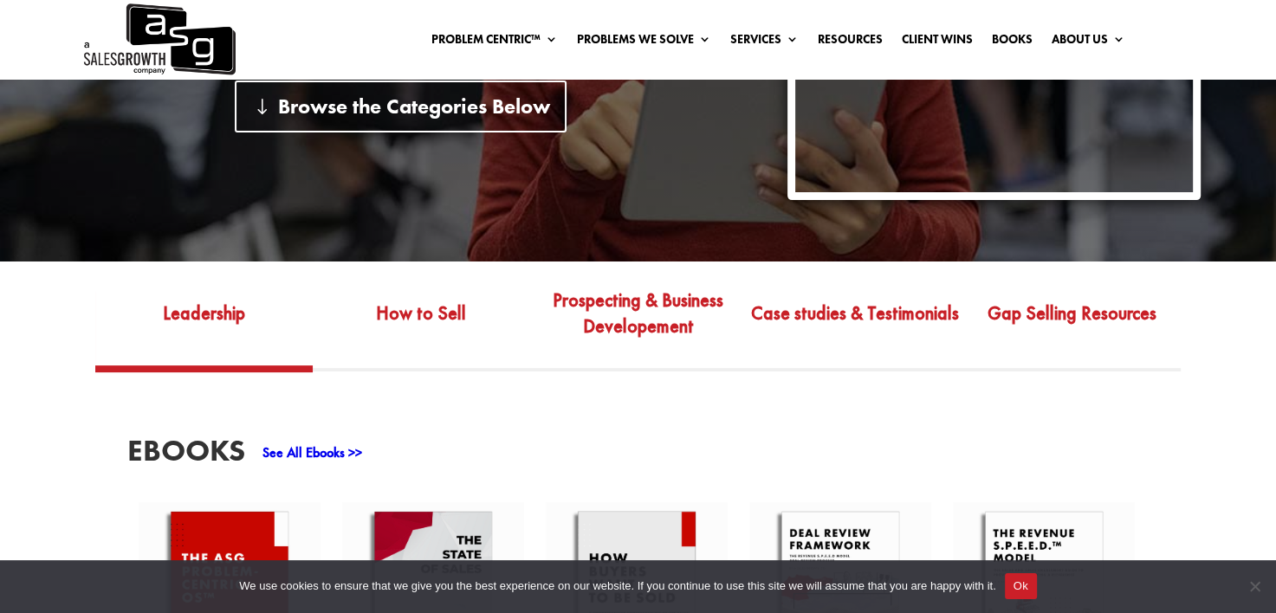
scroll to position [433, 0]
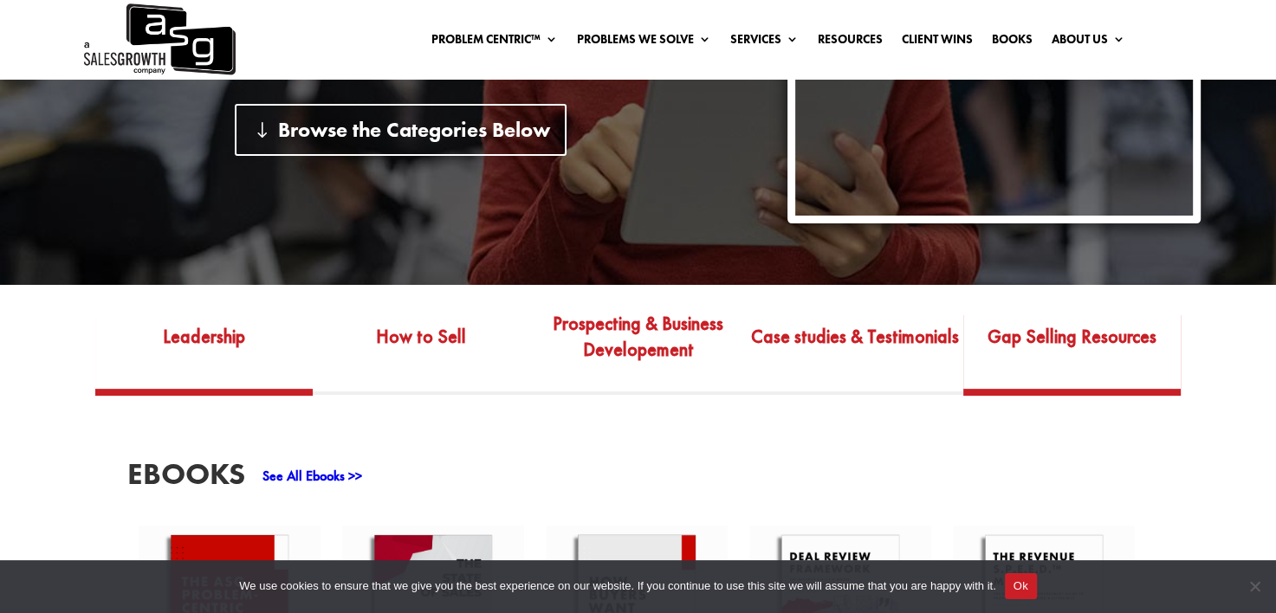
click at [1016, 339] on link "Gap Selling Resources" at bounding box center [1072, 348] width 217 height 81
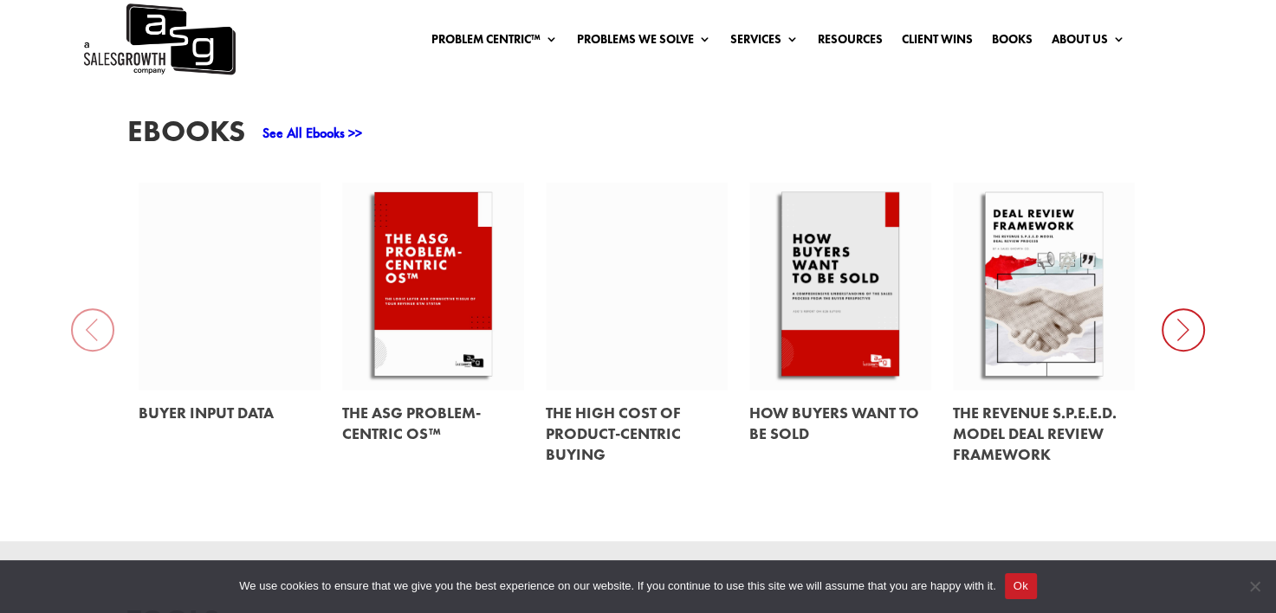
scroll to position [867, 0]
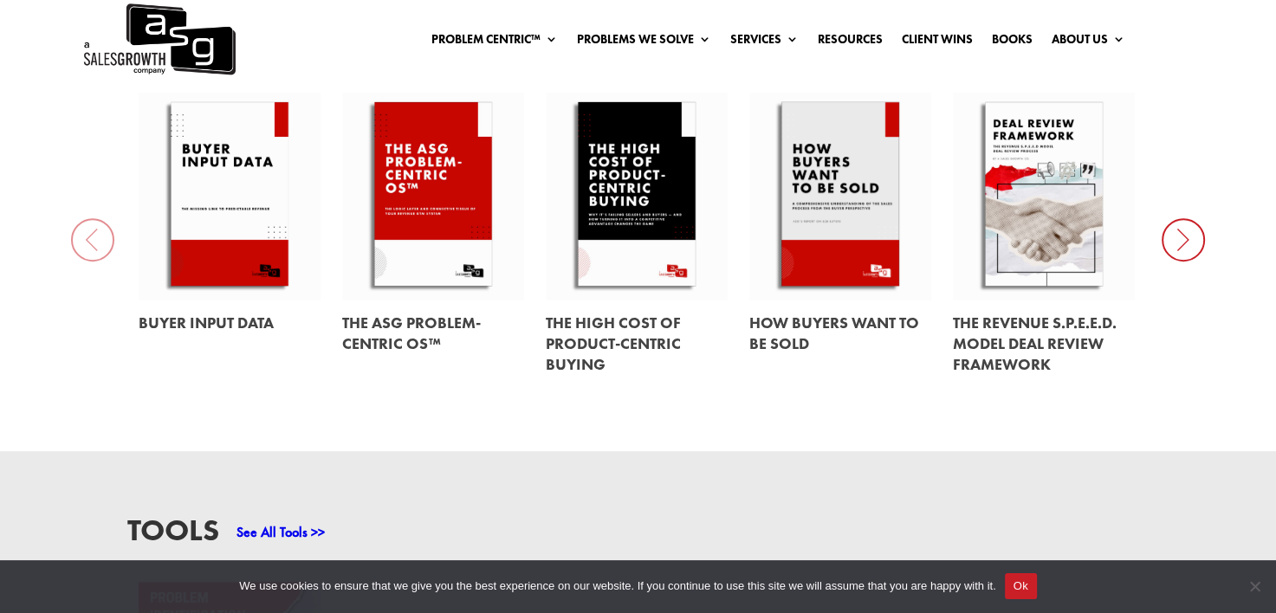
click at [1172, 240] on icon at bounding box center [1183, 239] width 43 height 43
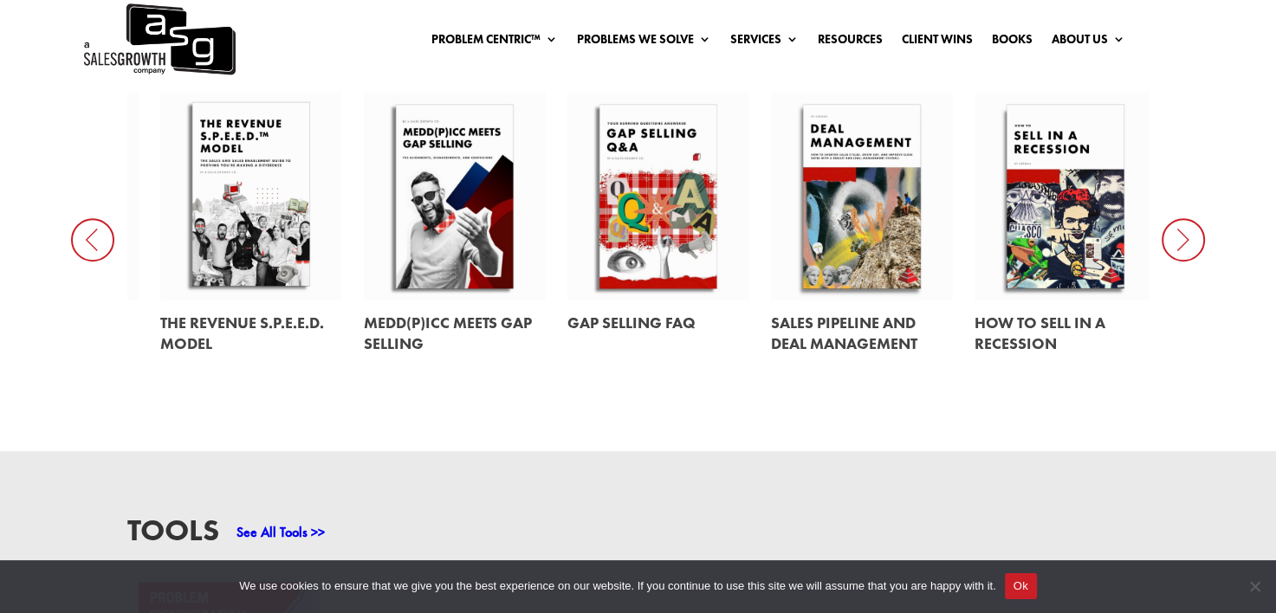
click at [1172, 240] on icon at bounding box center [1183, 239] width 43 height 43
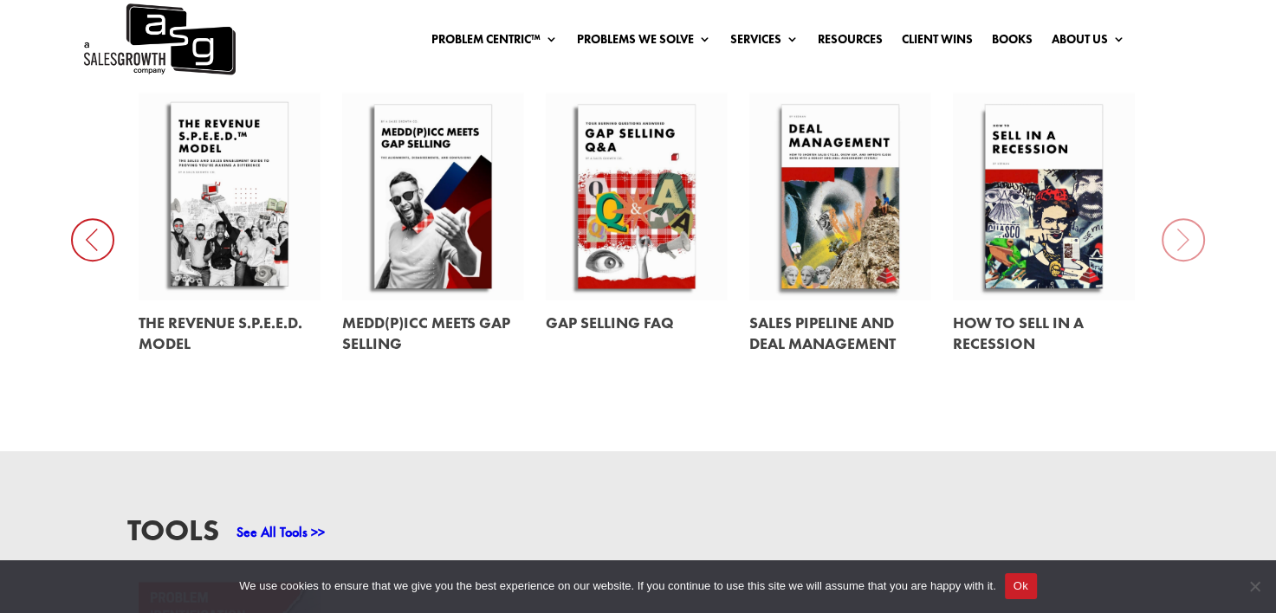
click at [1172, 240] on div "EBooks See All Ebooks >> Buyer Input Data The ASG Problem-Centric OS™ The High …" at bounding box center [638, 207] width 1276 height 490
click at [234, 321] on link at bounding box center [230, 334] width 182 height 67
click at [423, 325] on link at bounding box center [433, 334] width 182 height 67
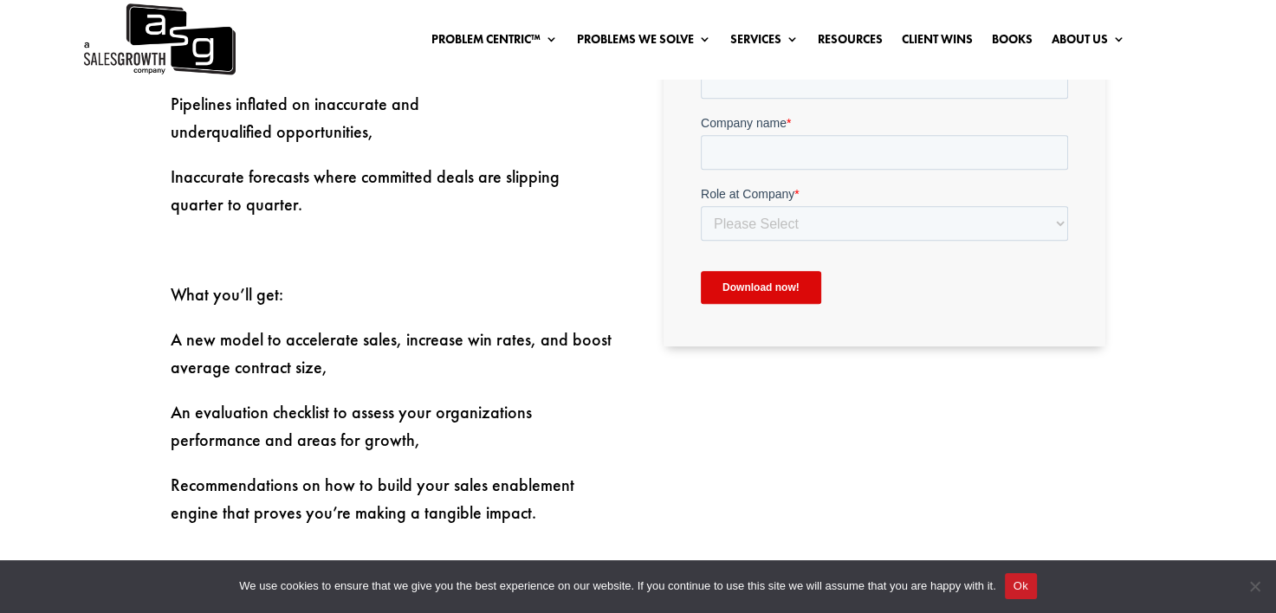
scroll to position [607, 0]
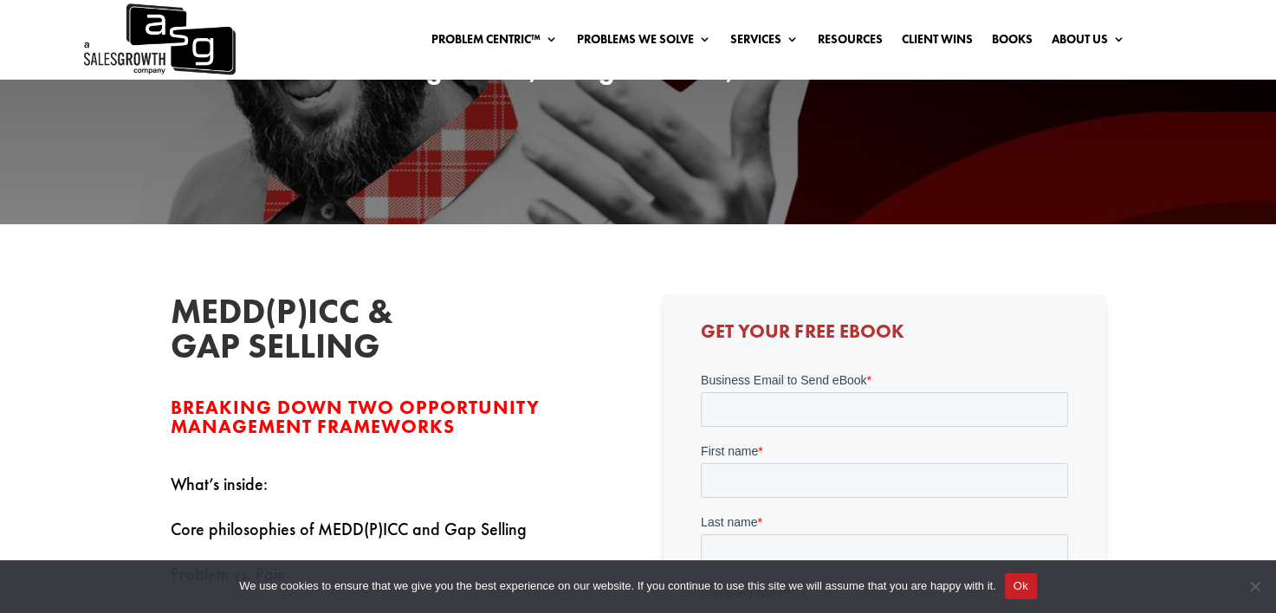
scroll to position [520, 0]
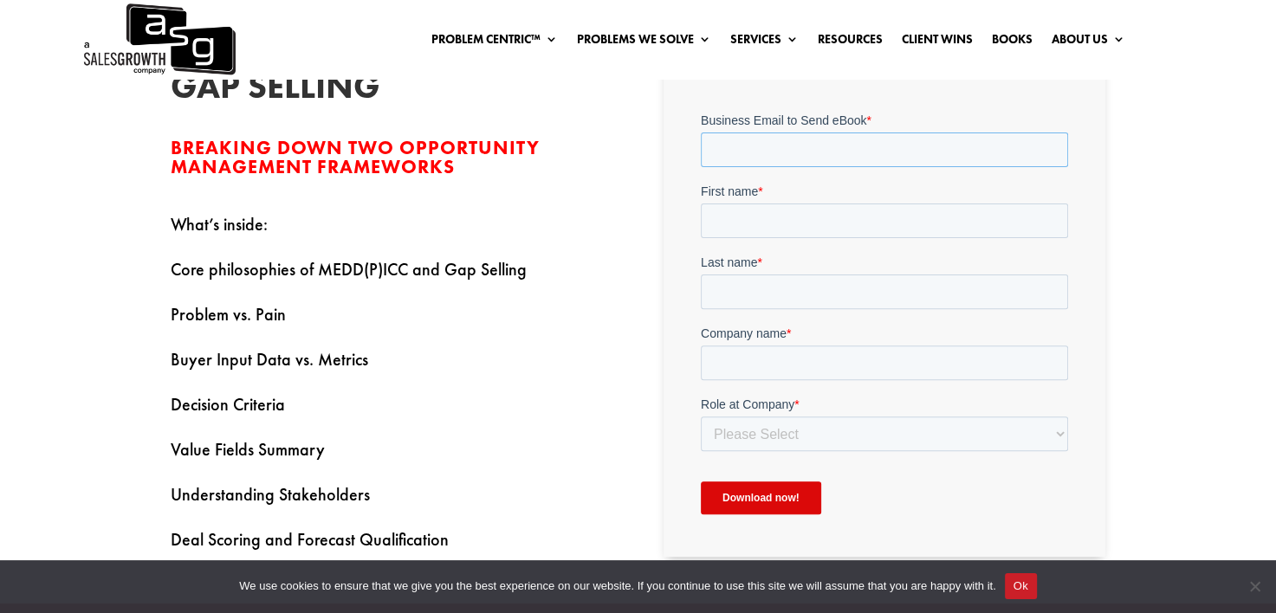
click at [752, 150] on input "Business Email to Send eBook *" at bounding box center [884, 150] width 367 height 35
type input "[PERSON_NAME][EMAIL_ADDRESS][PERSON_NAME][PERSON_NAME][DOMAIN_NAME]"
click at [797, 215] on input "First name *" at bounding box center [884, 221] width 367 height 35
type input "[PERSON_NAME]"
click at [782, 290] on input "Last name *" at bounding box center [884, 292] width 367 height 35
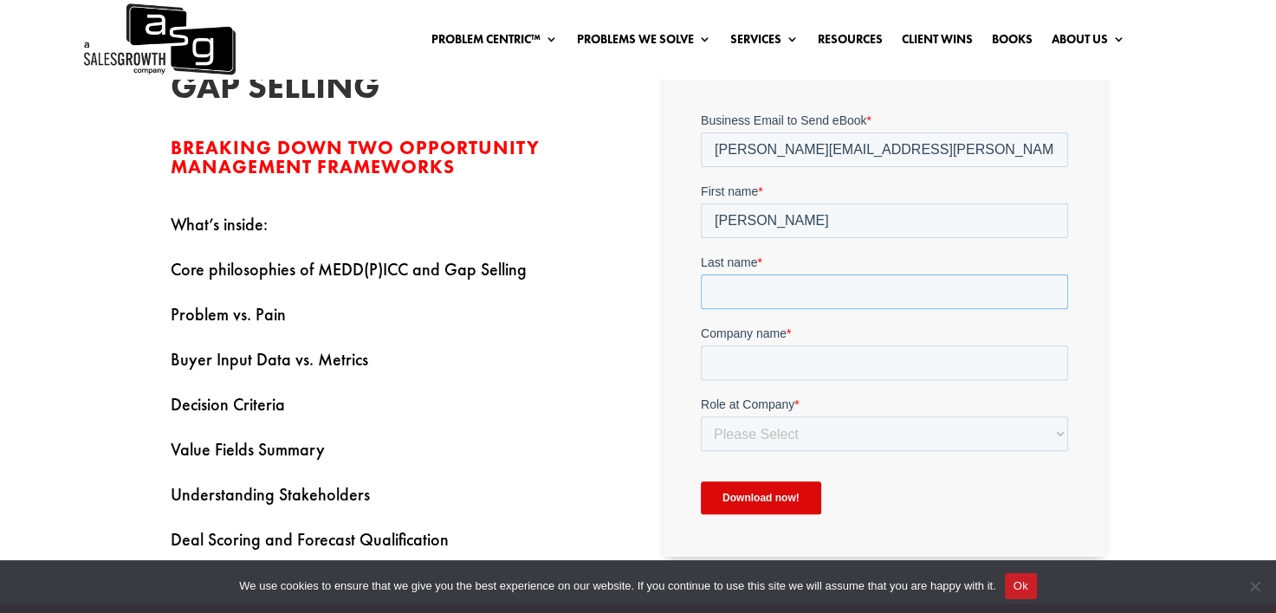
type input "[PERSON_NAME]"
click at [763, 357] on input "Company name *" at bounding box center [884, 363] width 367 height 35
type input "Marco Technologies"
click at [775, 436] on select "Please Select C-Level (CRO, CSO, etc) Senior Leadership (VP of Sales, VP of Ena…" at bounding box center [884, 434] width 367 height 35
select select "Individual Contributor (AE, SDR, CSM, etc)"
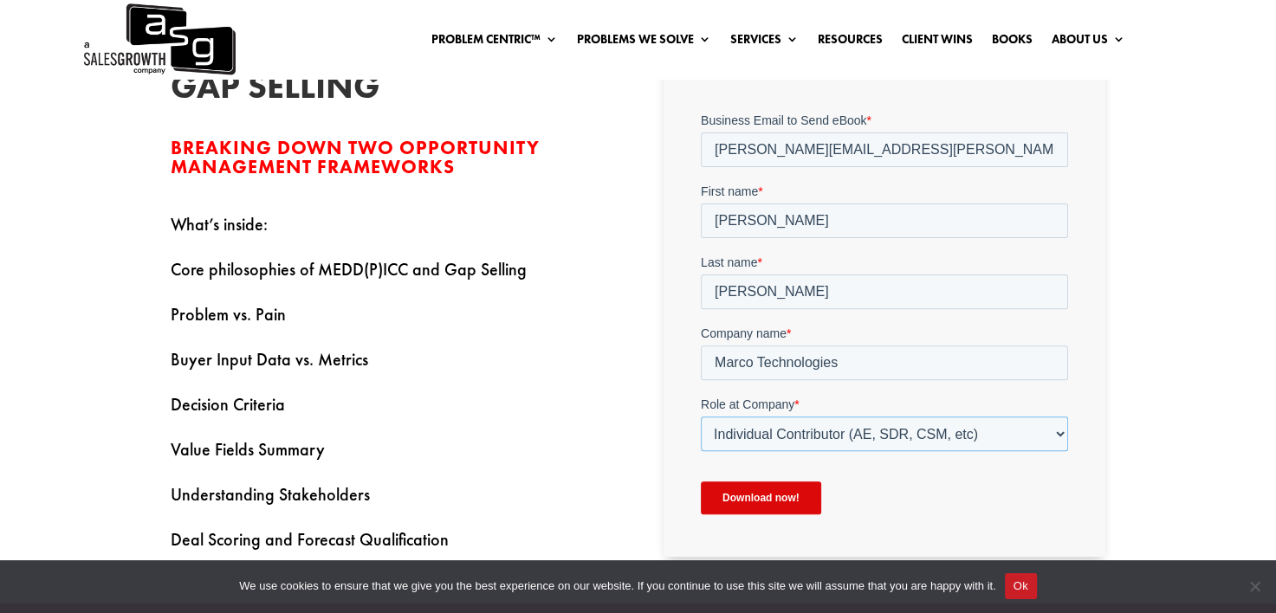
click at [701, 417] on select "Please Select C-Level (CRO, CSO, etc) Senior Leadership (VP of Sales, VP of Ena…" at bounding box center [884, 434] width 367 height 35
click at [747, 505] on input "Download now!" at bounding box center [761, 498] width 120 height 33
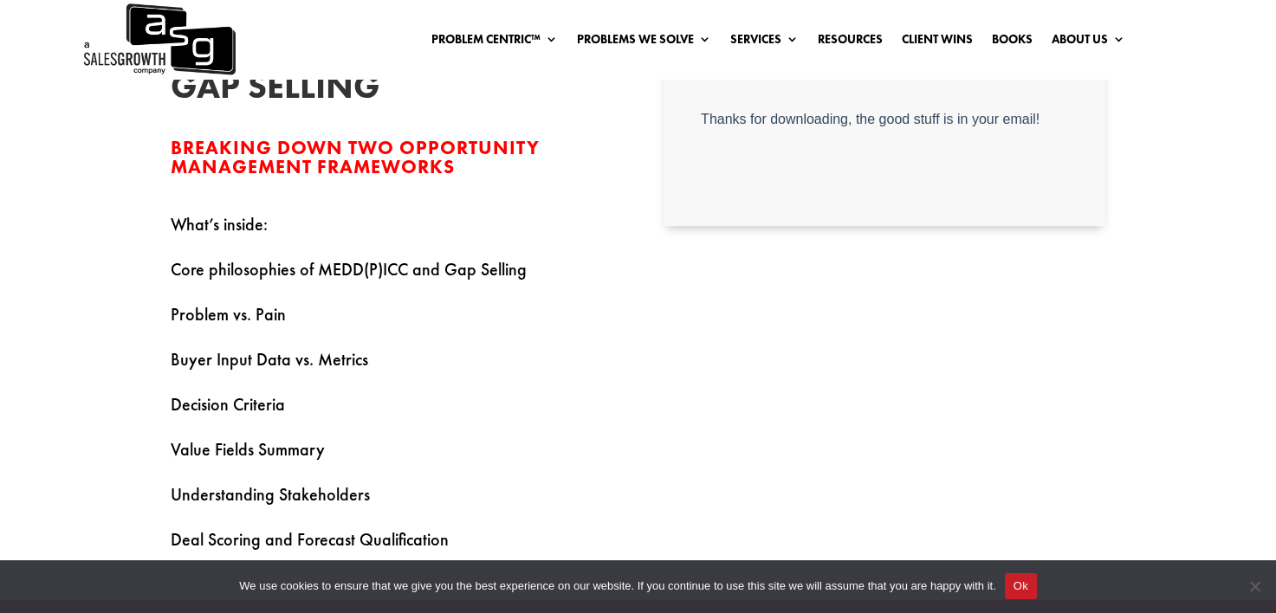
scroll to position [433, 0]
